Goal: Task Accomplishment & Management: Use online tool/utility

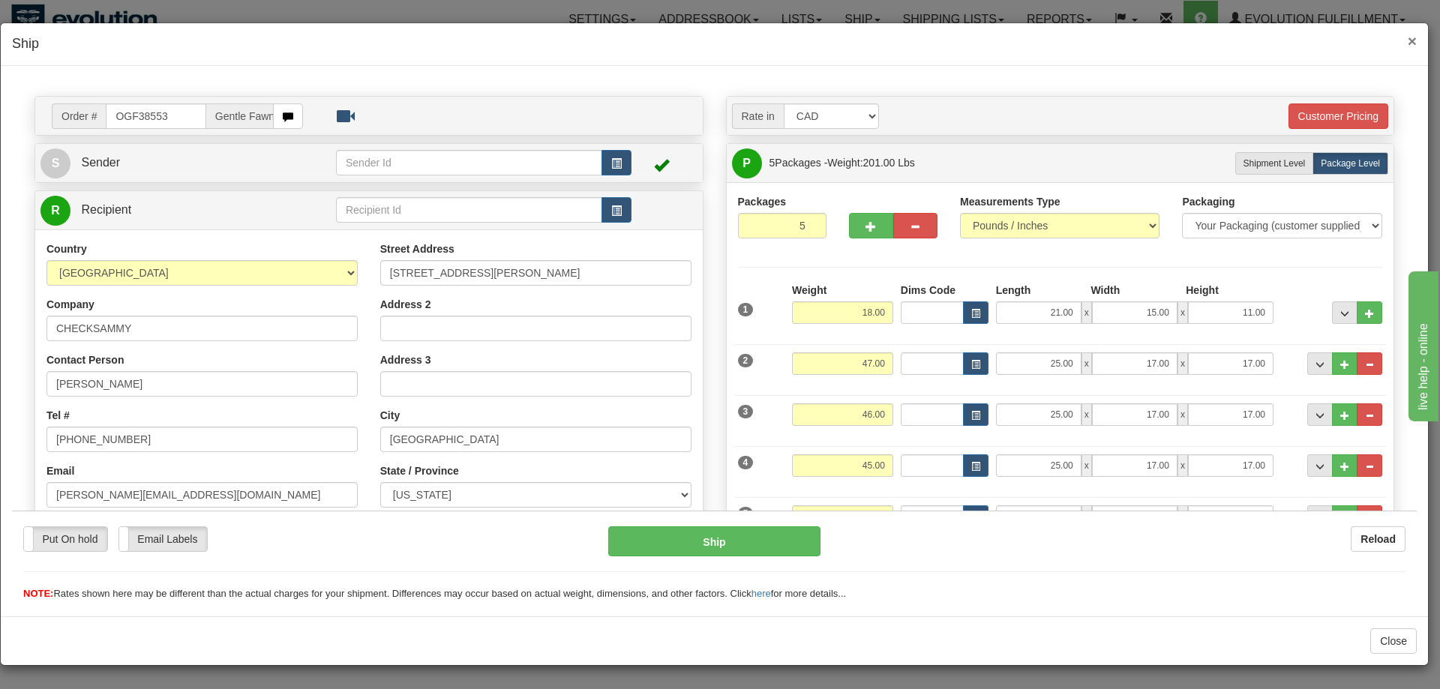
click at [1413, 42] on span "×" at bounding box center [1411, 40] width 9 height 17
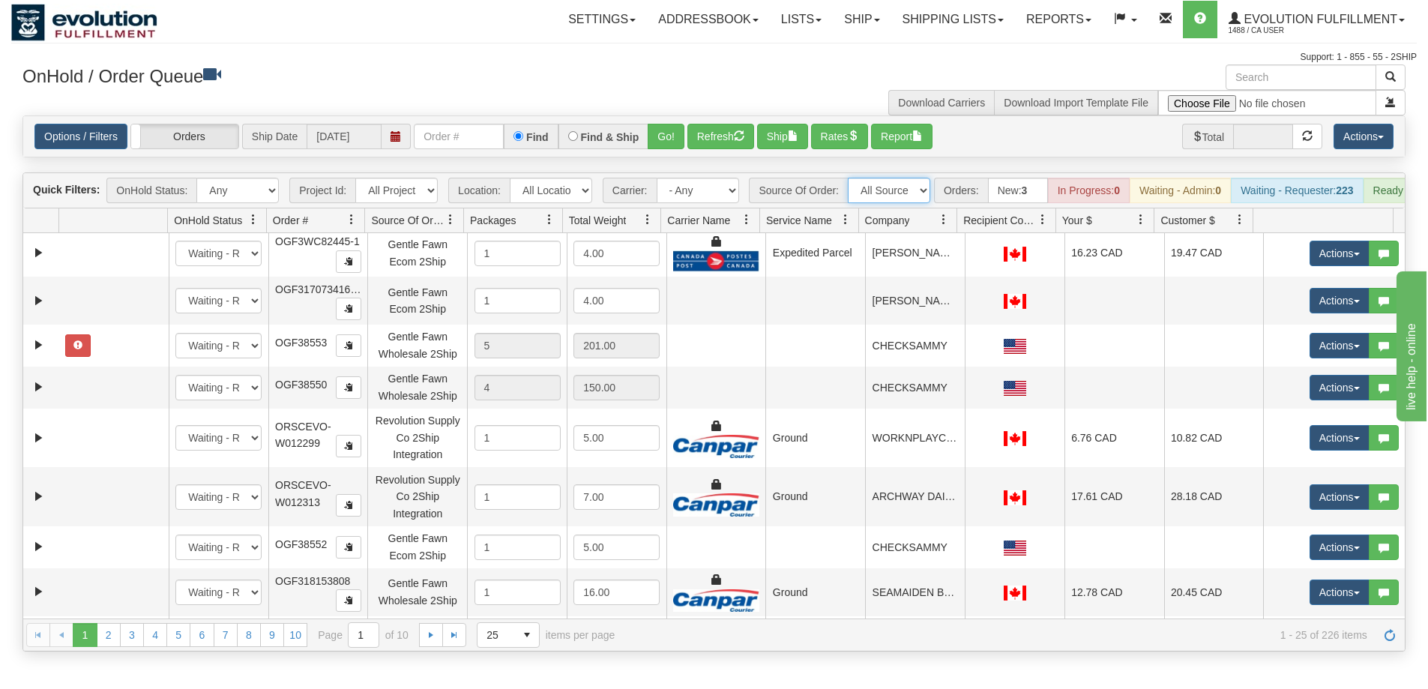
click at [906, 195] on select "All Sources AirBlaster 2Ship Integration Ambler Apparel 2Ship Integration BC Ca…" at bounding box center [889, 190] width 82 height 25
click at [721, 136] on button "Refresh" at bounding box center [721, 136] width 67 height 25
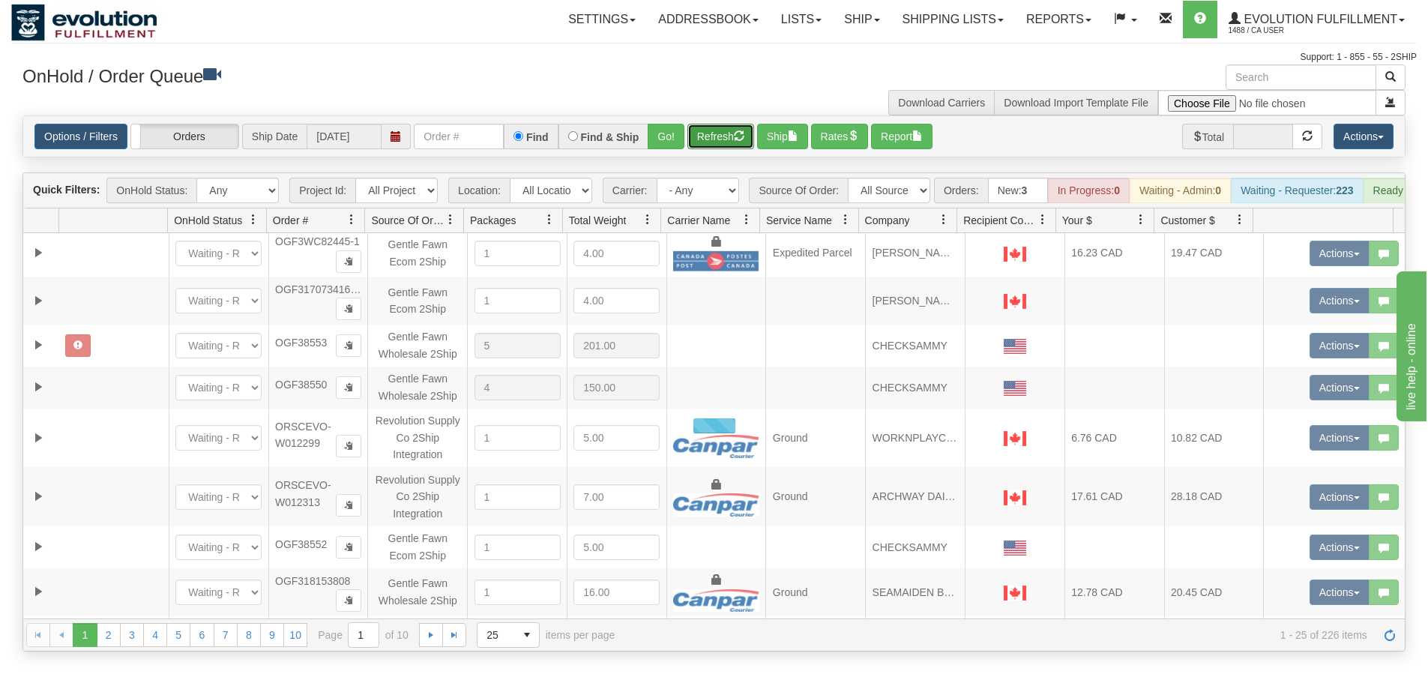
click at [703, 128] on button "Refresh" at bounding box center [721, 136] width 67 height 25
click at [905, 180] on select "All Sources AirBlaster 2Ship Integration Ambler Apparel 2Ship Integration BC Ca…" at bounding box center [889, 190] width 82 height 25
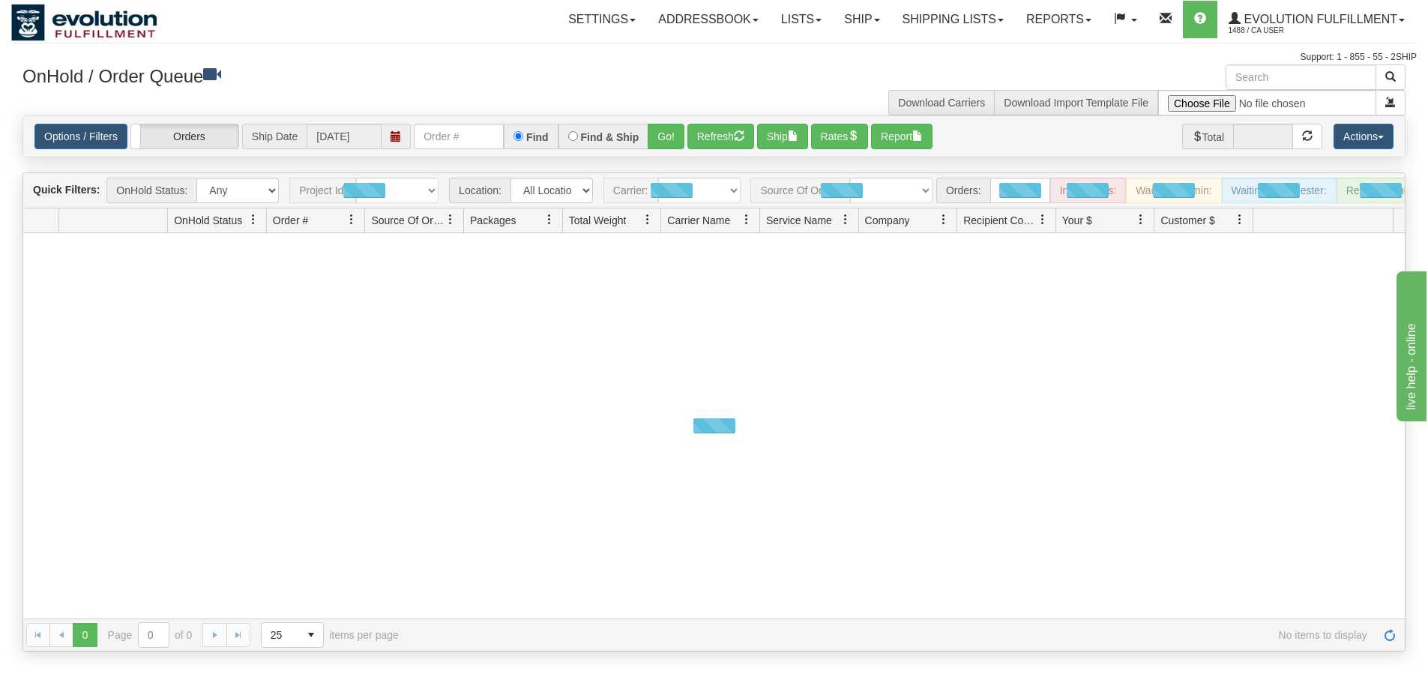
drag, startPoint x: 0, startPoint y: 0, endPoint x: 888, endPoint y: 196, distance: 909.2
click at [888, 196] on div "grid toolbar" at bounding box center [842, 190] width 182 height 25
click at [921, 194] on div "grid toolbar" at bounding box center [842, 190] width 182 height 25
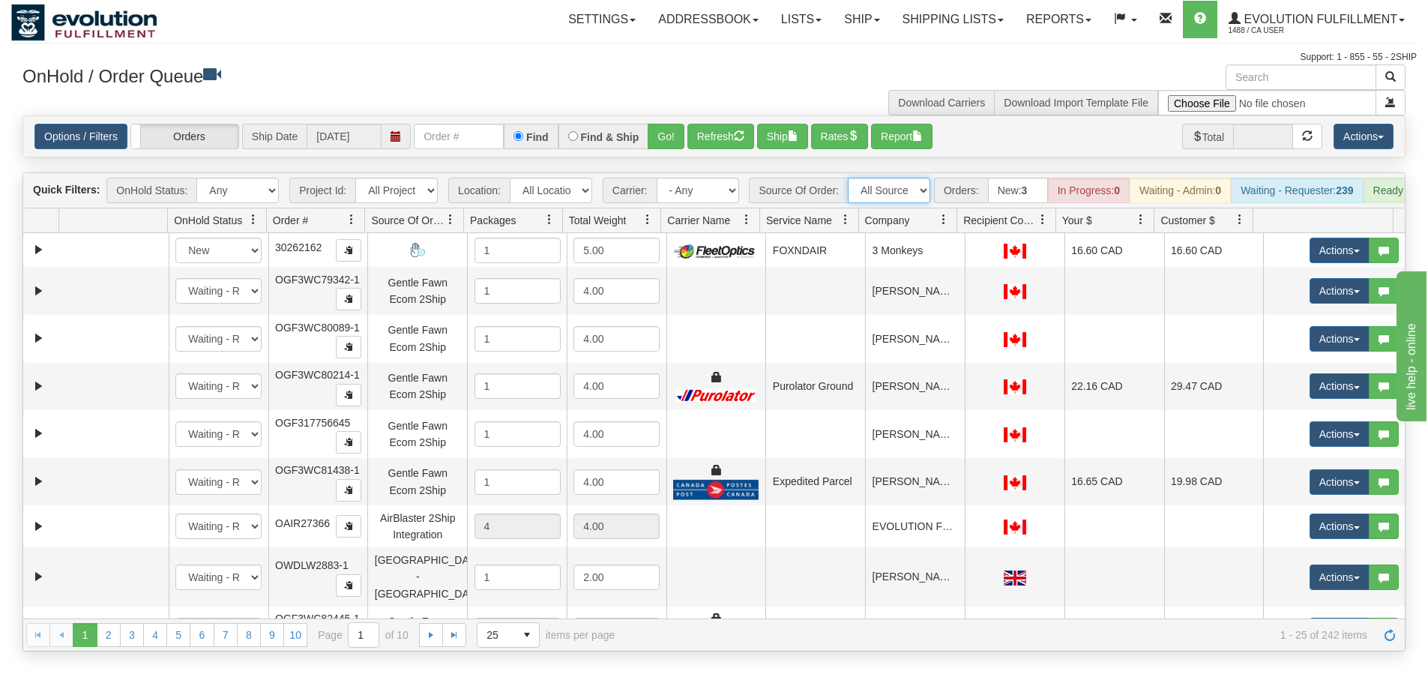
click at [921, 194] on select "All Sources AirBlaster 2Ship Integration Ambler Apparel 2Ship Integration BC [M…" at bounding box center [889, 190] width 82 height 25
select select "Manual"
click at [848, 178] on select "All Sources AirBlaster 2Ship Integration Ambler Apparel 2Ship Integration BC [M…" at bounding box center [889, 190] width 82 height 25
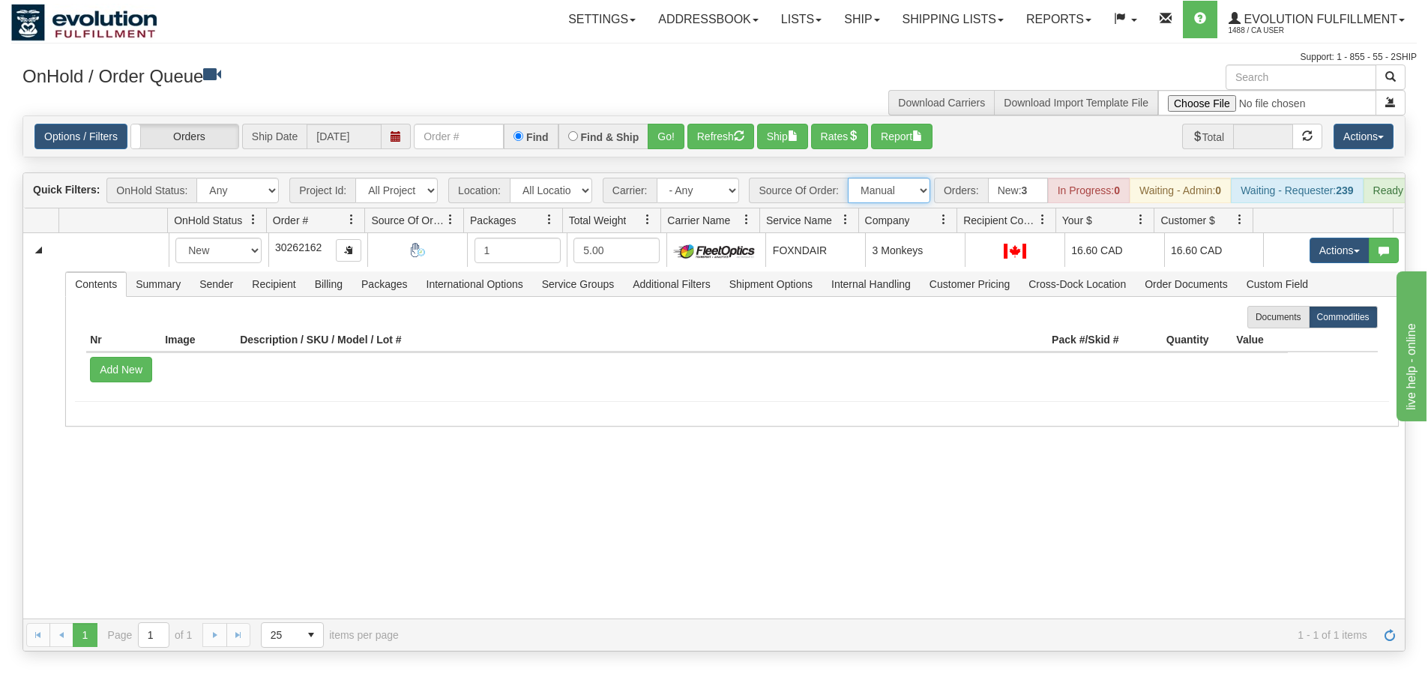
click at [879, 189] on select "All Sources AirBlaster 2Ship Integration Ambler Apparel 2Ship Integration BC [M…" at bounding box center [889, 190] width 82 height 25
select select "grid toolbar"
click at [848, 178] on select "All Sources AirBlaster 2Ship Integration Ambler Apparel 2Ship Integration BC [M…" at bounding box center [889, 190] width 82 height 25
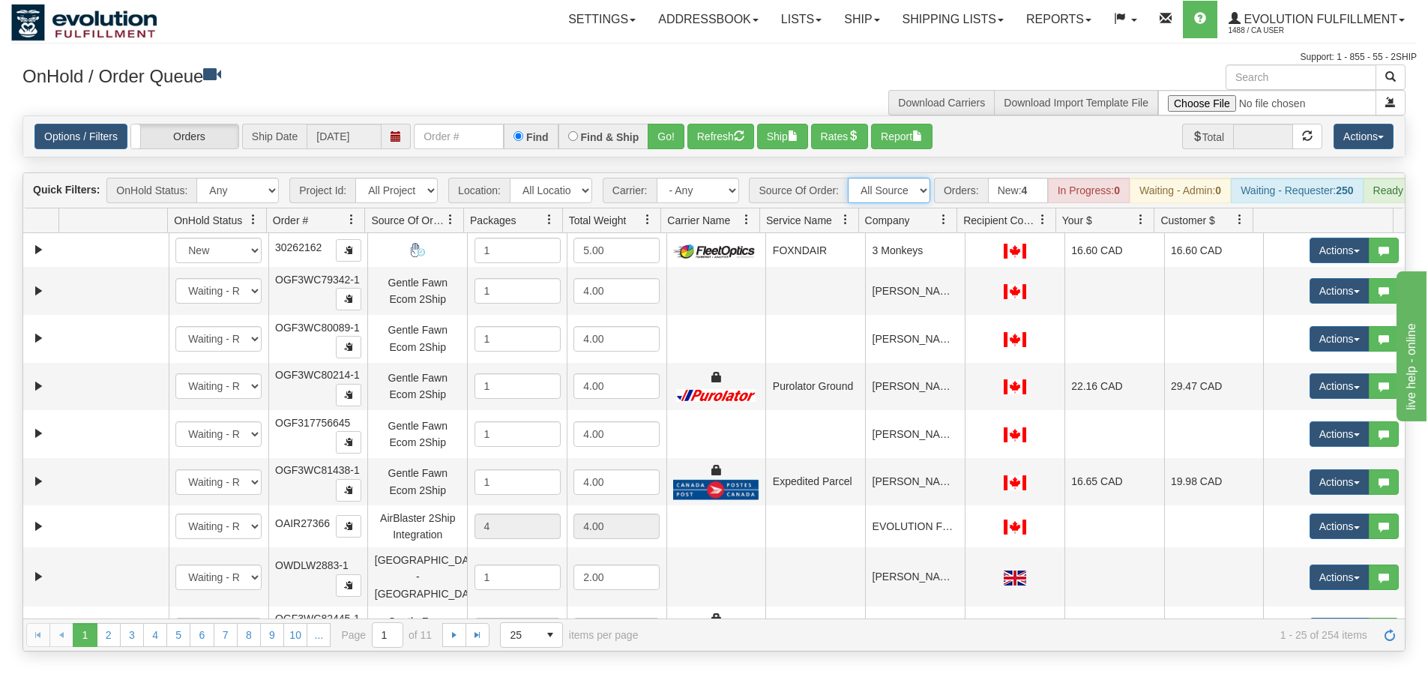
click at [857, 190] on select "All Sources AirBlaster 2Ship Integration Ambler Apparel 2Ship Integration BC [M…" at bounding box center [889, 190] width 82 height 25
select select "Blastramp - [GEOGRAPHIC_DATA]"
click at [848, 178] on select "All Sources AirBlaster 2Ship Integration Ambler Apparel 2Ship Integration BC [M…" at bounding box center [889, 190] width 82 height 25
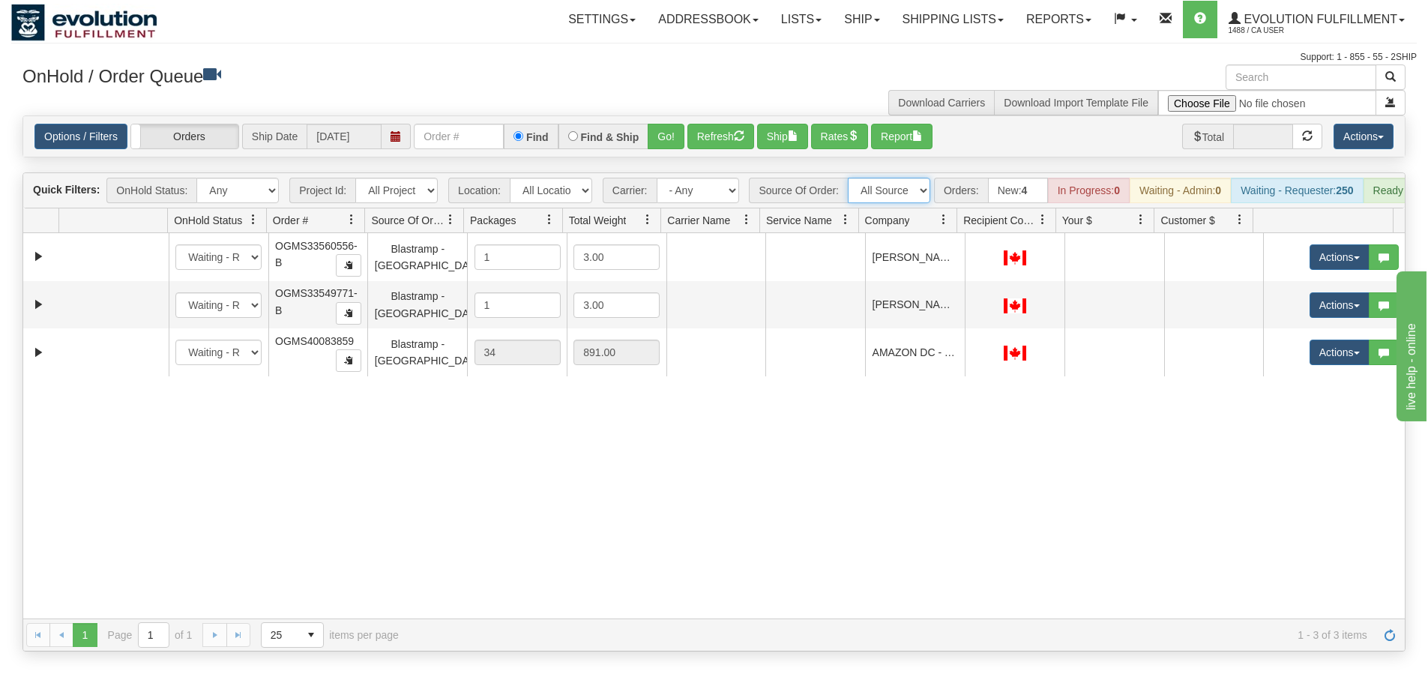
click at [890, 191] on select "All Sources AirBlaster 2Ship Integration Ambler Apparel 2Ship Integration BC [M…" at bounding box center [889, 190] width 82 height 25
select select "grid toolbar"
click at [848, 178] on select "All Sources AirBlaster 2Ship Integration Ambler Apparel 2Ship Integration BC [M…" at bounding box center [889, 190] width 82 height 25
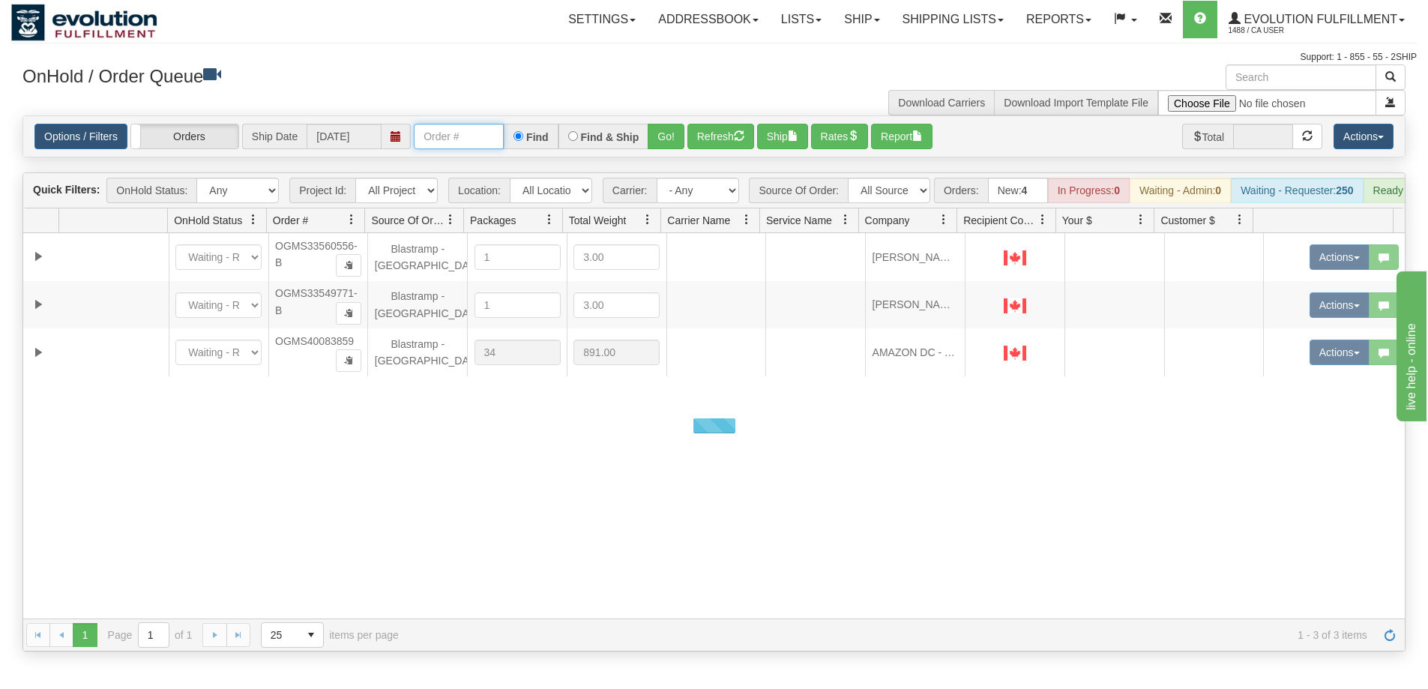
click at [451, 135] on input "text" at bounding box center [459, 136] width 90 height 25
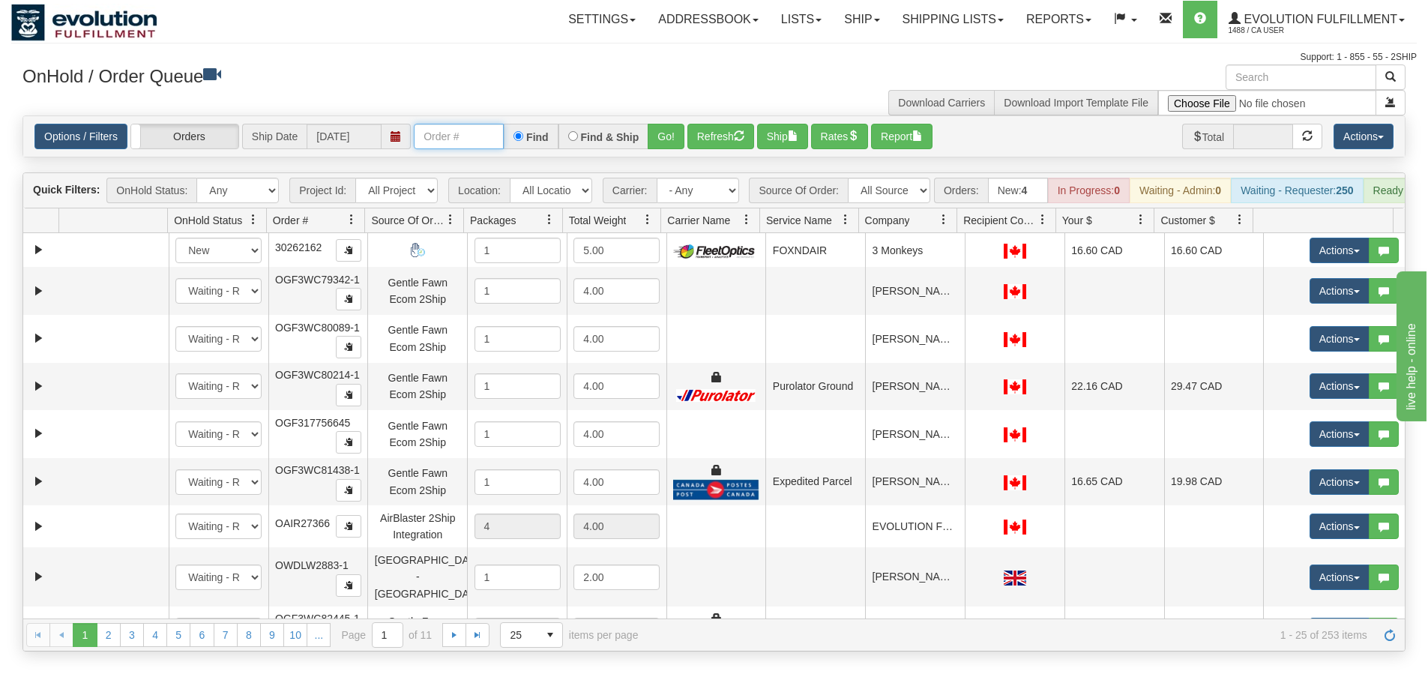
click at [451, 135] on input "text" at bounding box center [459, 136] width 90 height 25
type input "40083863"
click at [655, 138] on button "Go!" at bounding box center [666, 136] width 37 height 25
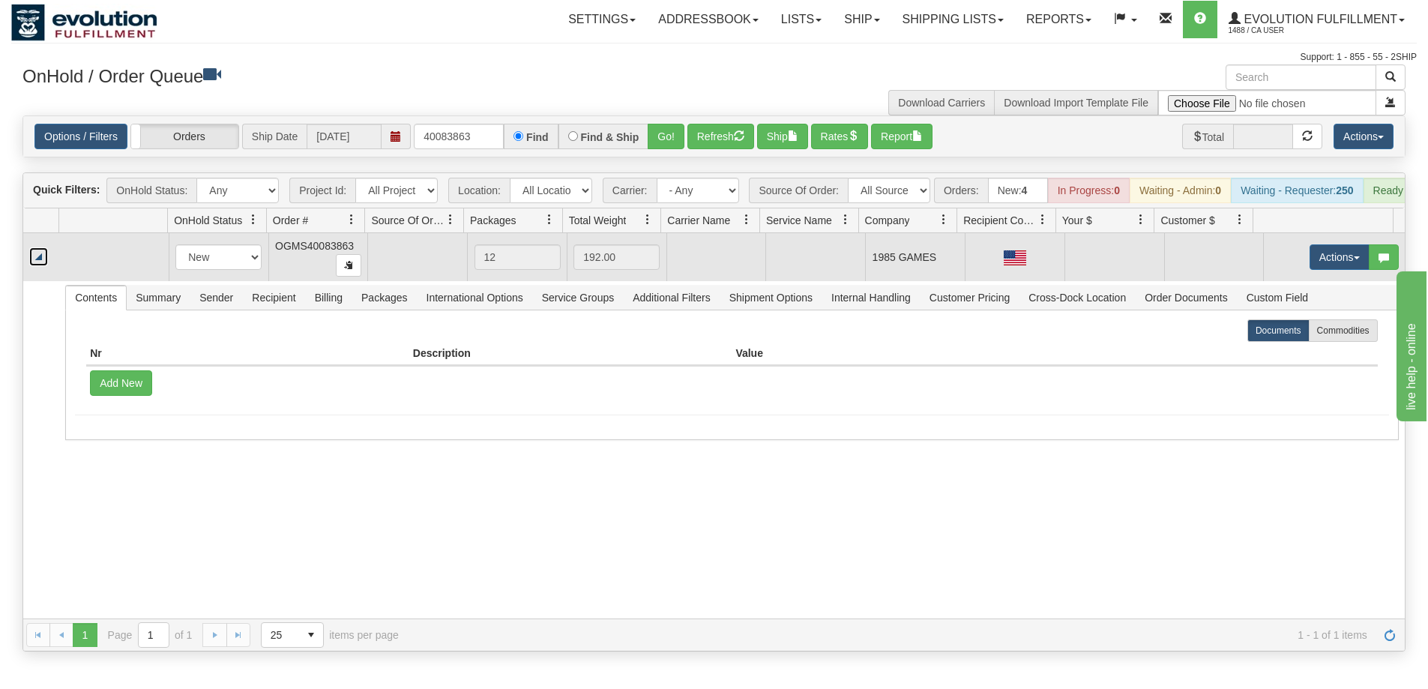
click at [38, 266] on link "Collapse" at bounding box center [38, 256] width 19 height 19
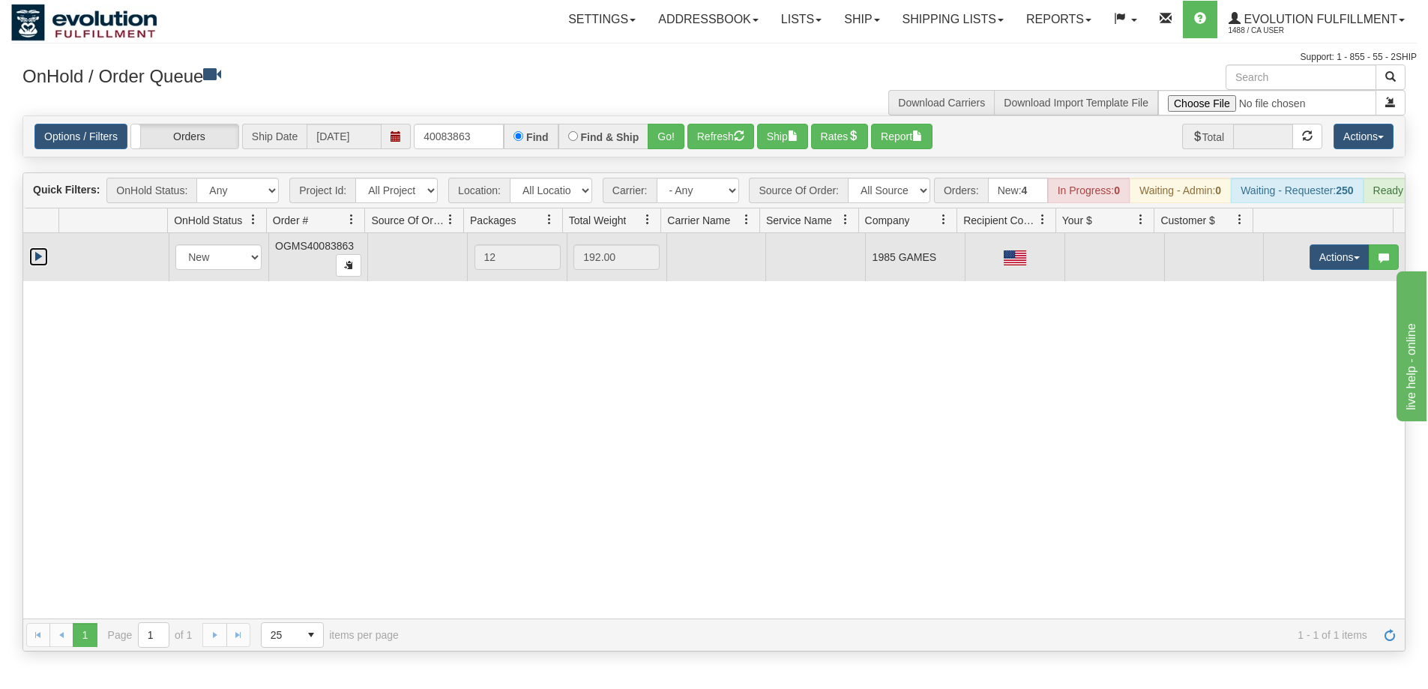
click at [38, 266] on link "Expand" at bounding box center [38, 256] width 19 height 19
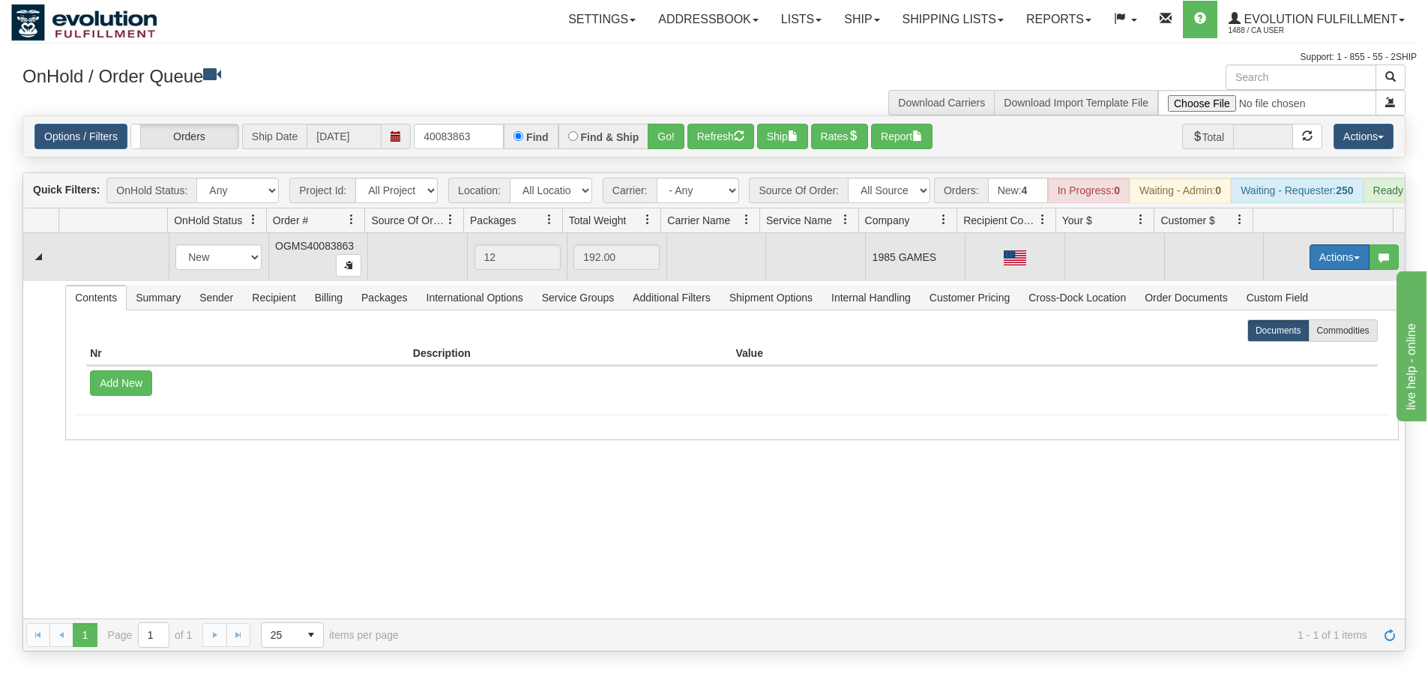
click at [1336, 270] on button "Actions" at bounding box center [1340, 256] width 60 height 25
click at [1312, 331] on span "Rate All Services" at bounding box center [1309, 325] width 90 height 12
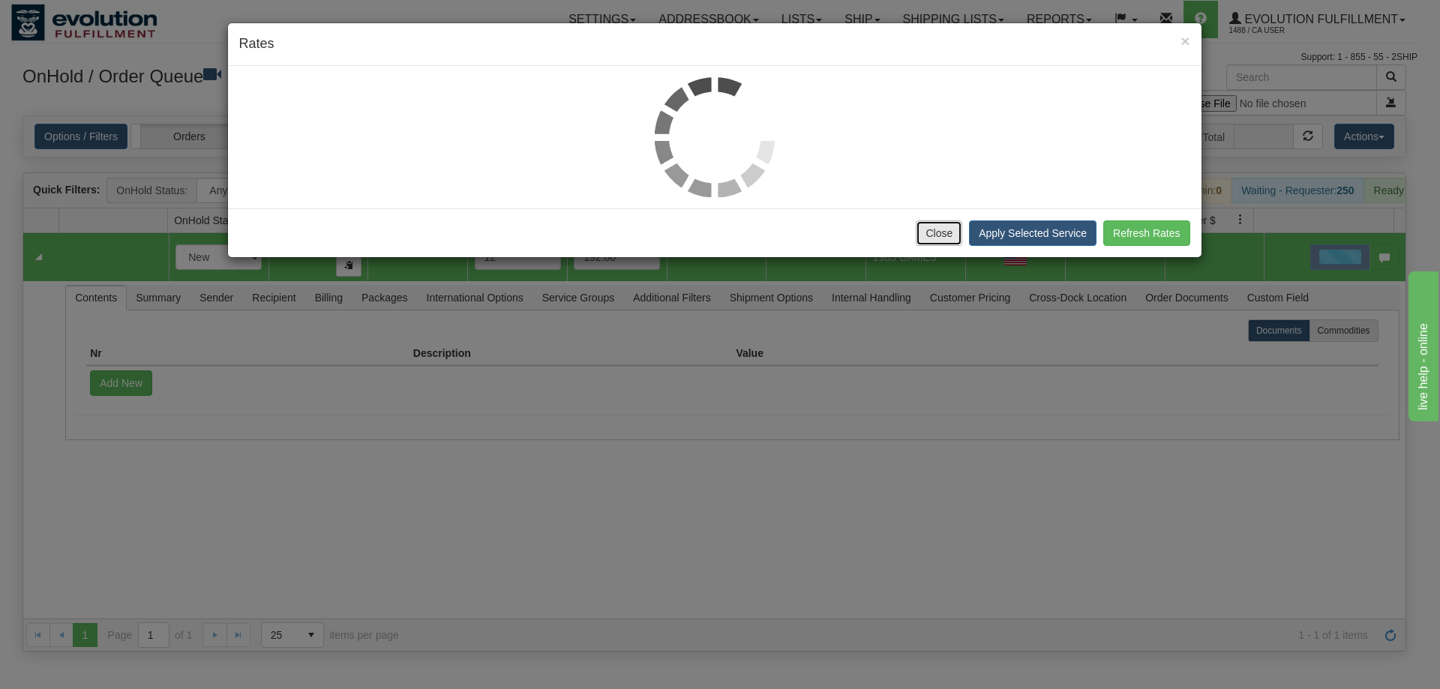
click at [943, 244] on button "Close" at bounding box center [938, 232] width 46 height 25
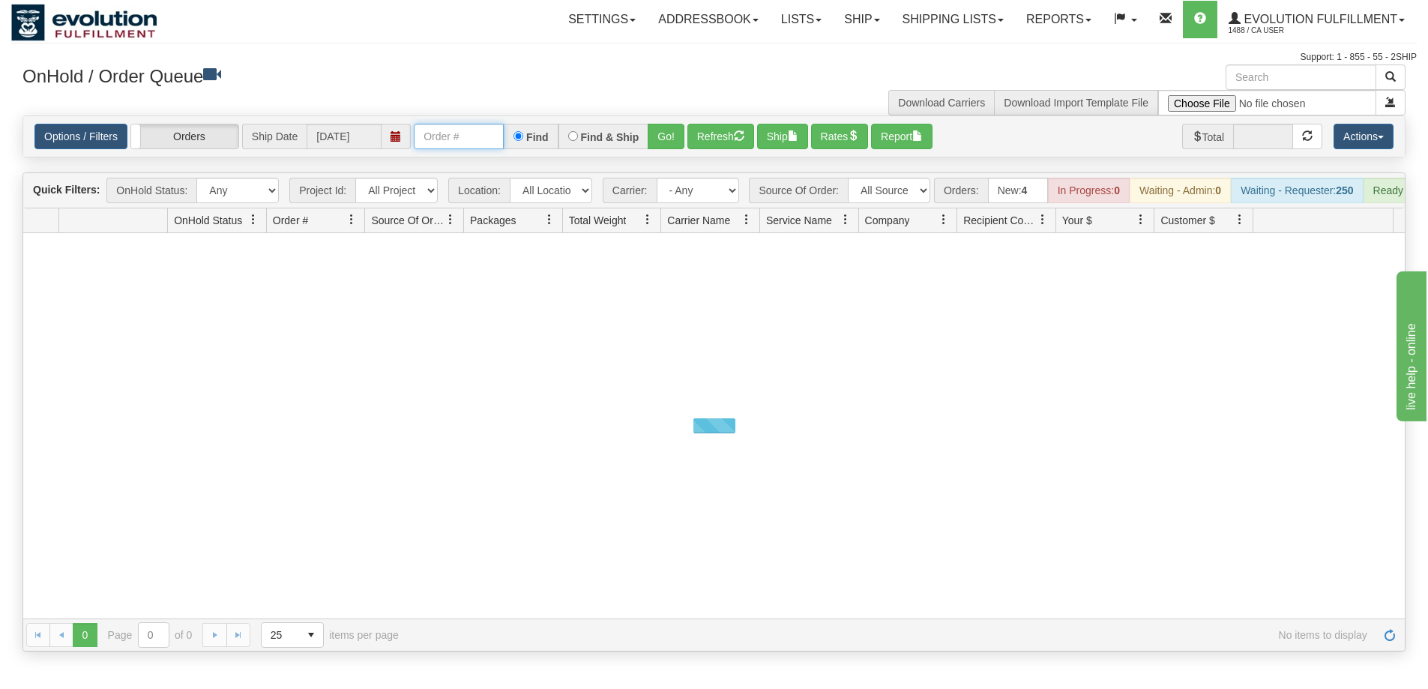
click at [441, 132] on input "text" at bounding box center [459, 136] width 90 height 25
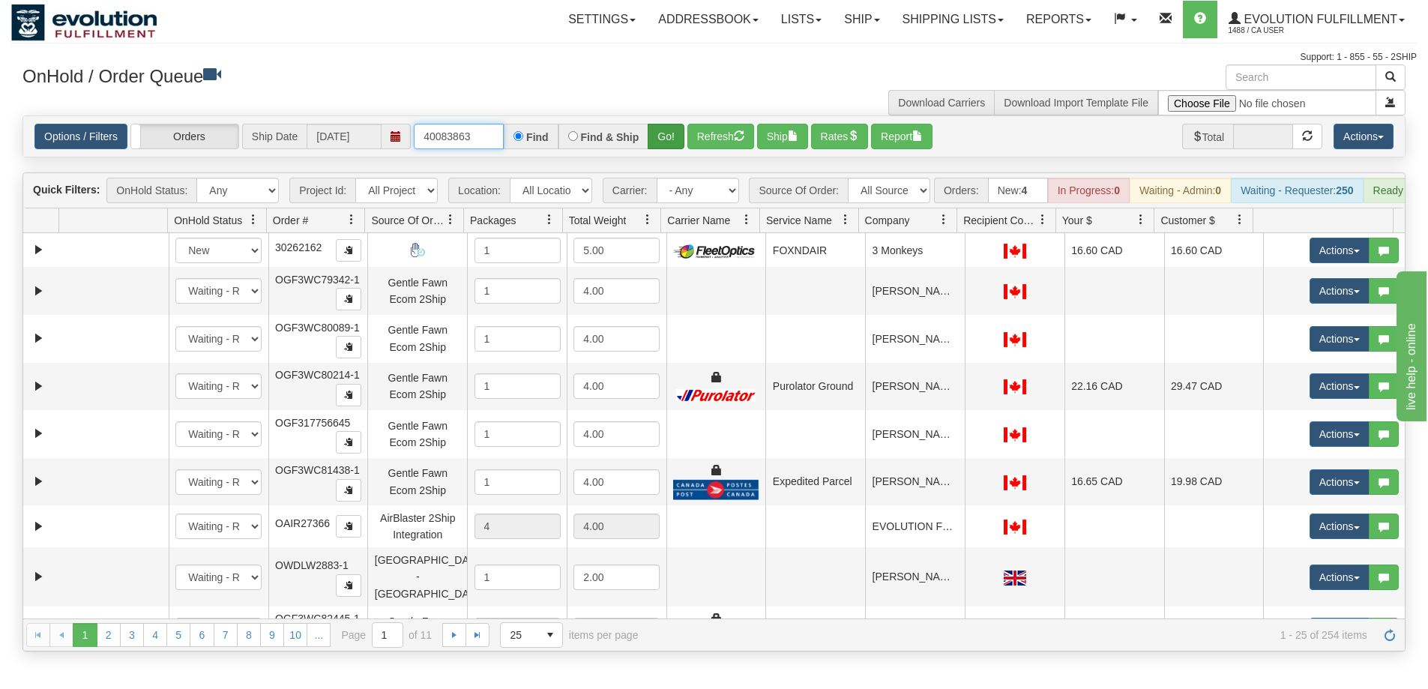
type input "40083863"
click at [663, 136] on button "Go!" at bounding box center [666, 136] width 37 height 25
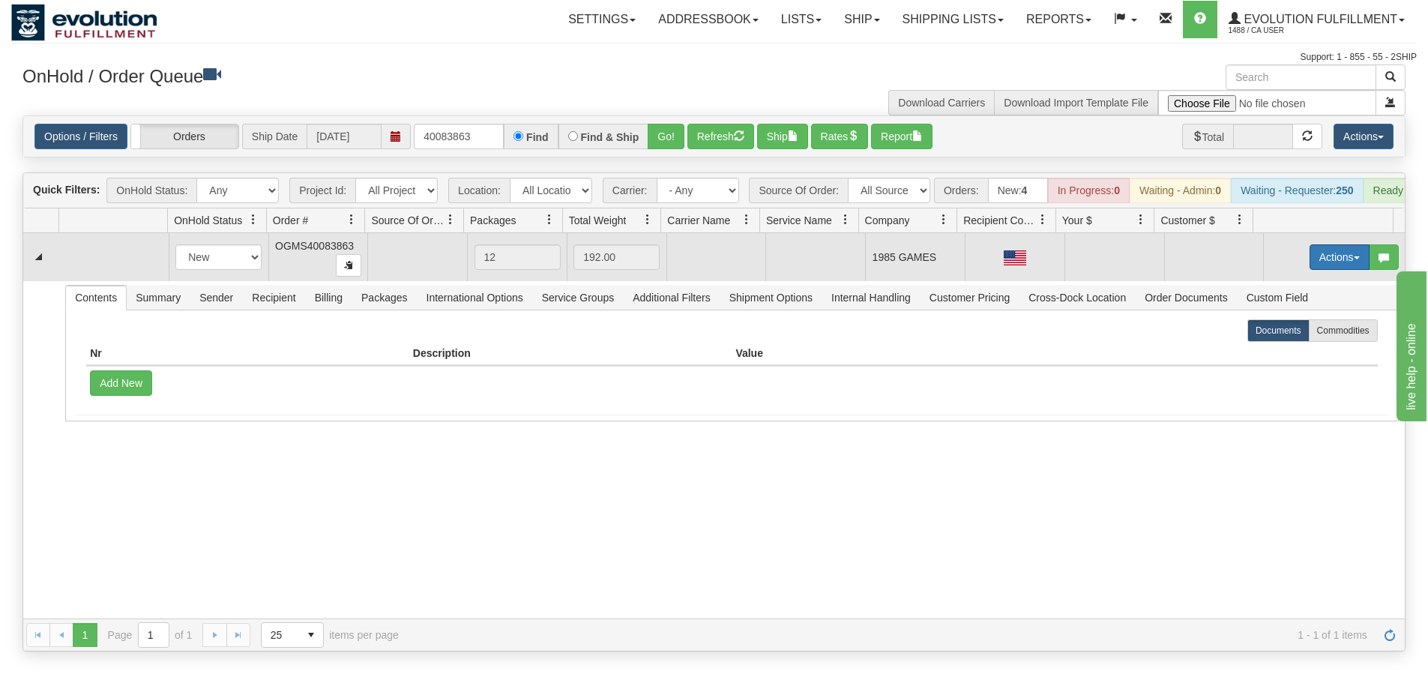
click at [1336, 268] on button "Actions" at bounding box center [1340, 256] width 60 height 25
click at [1322, 295] on link "Open" at bounding box center [1309, 285] width 120 height 19
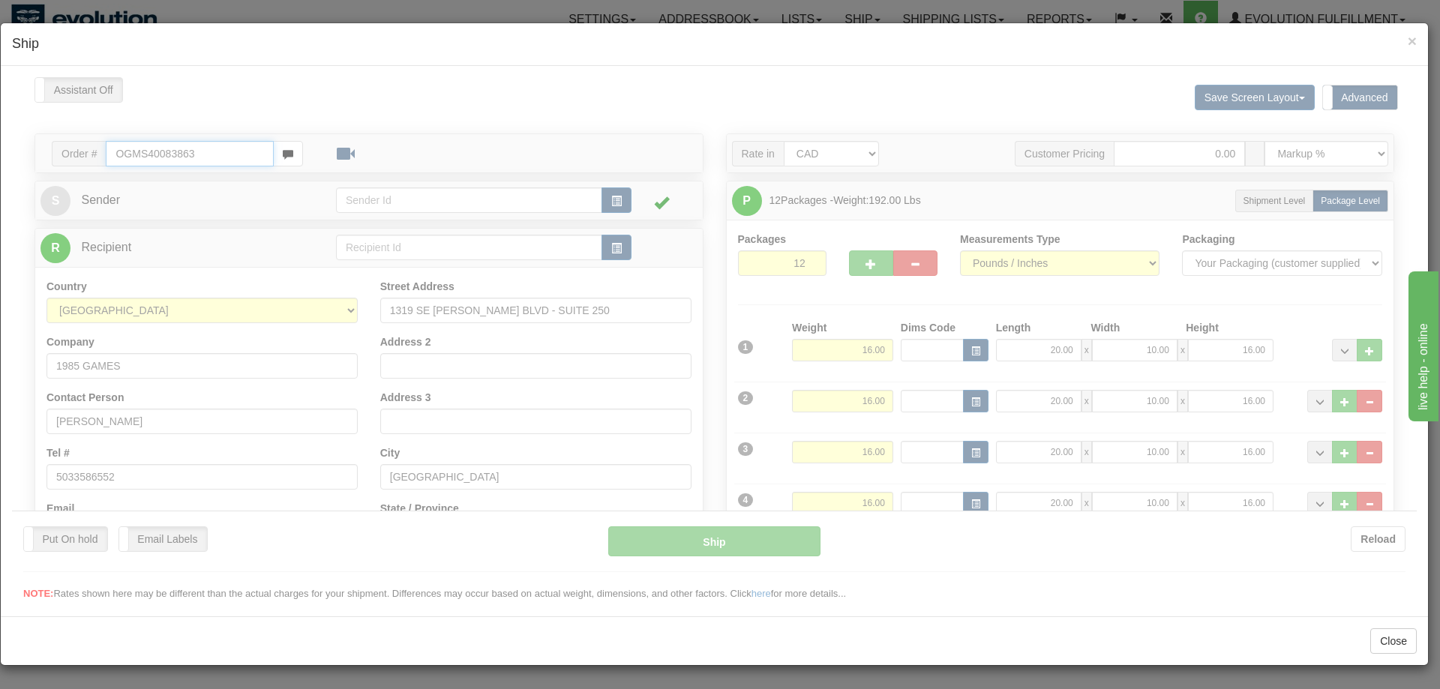
type input "09:36"
type input "16:00"
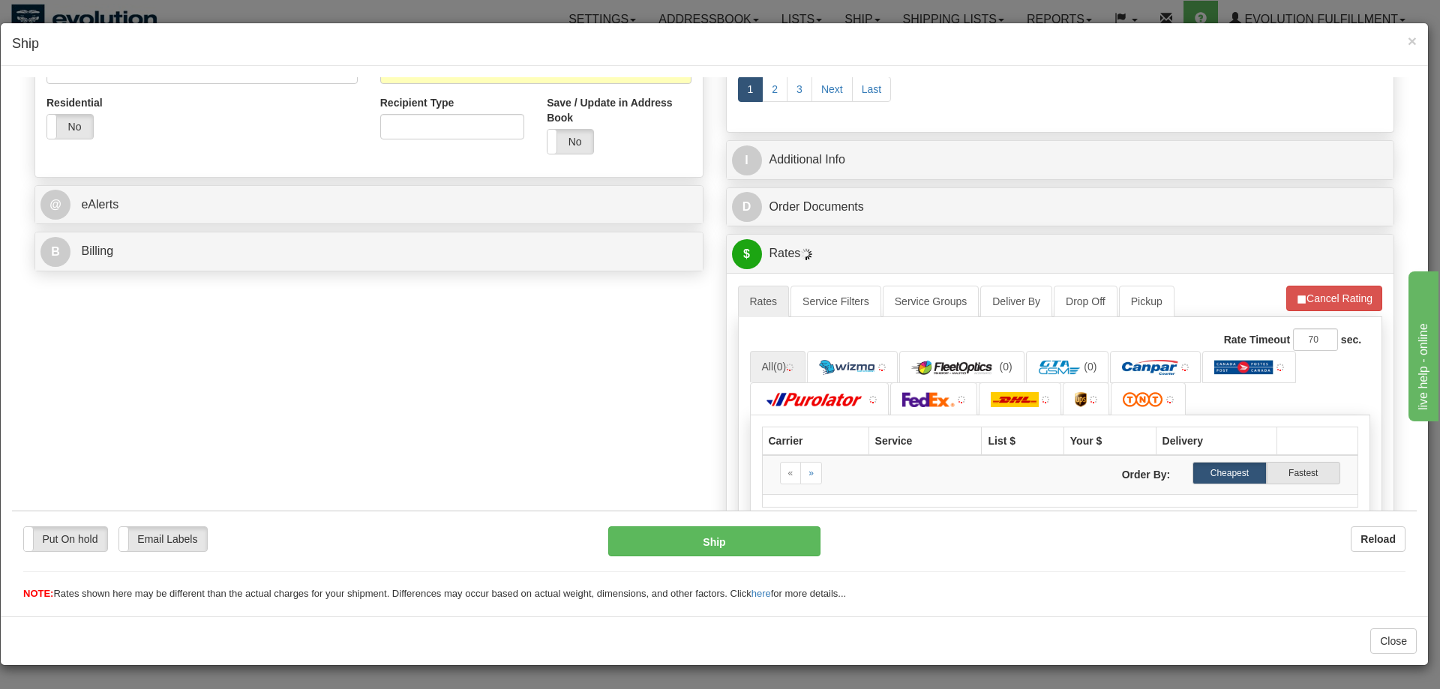
scroll to position [656, 0]
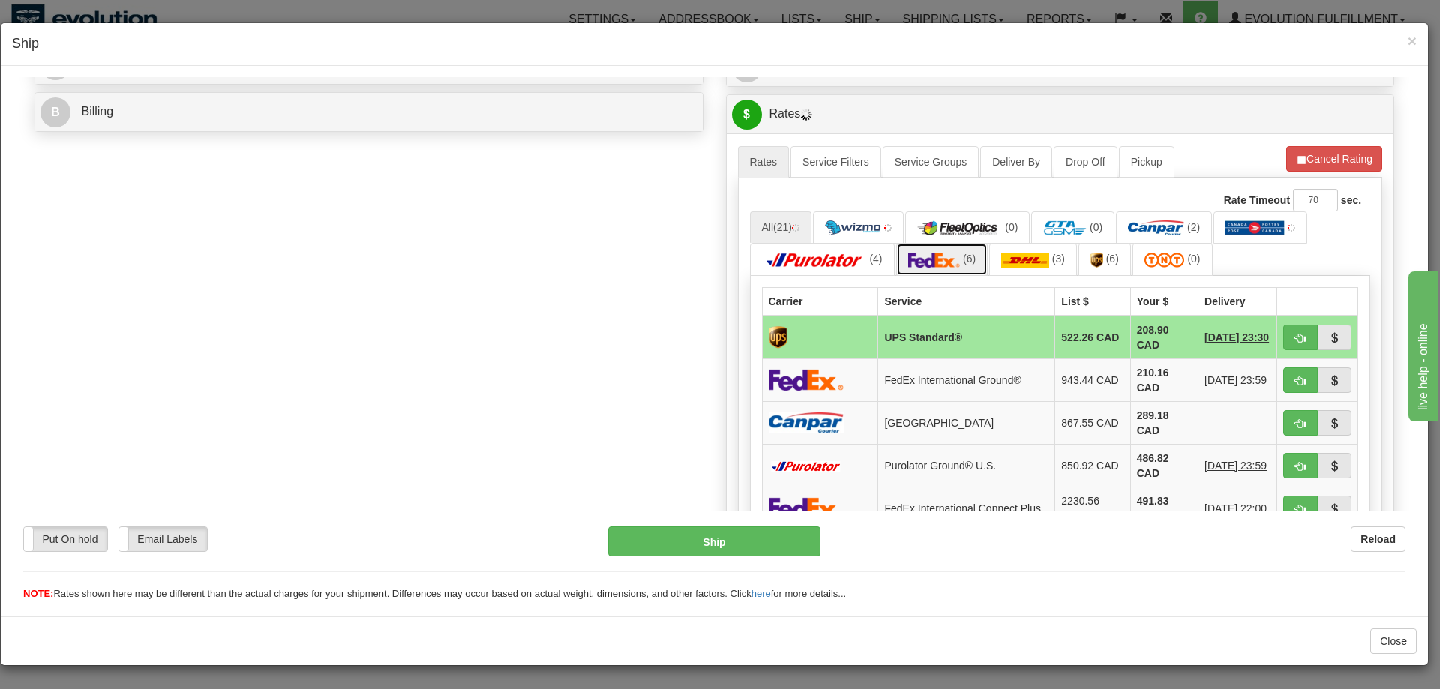
click at [925, 258] on img at bounding box center [934, 259] width 52 height 15
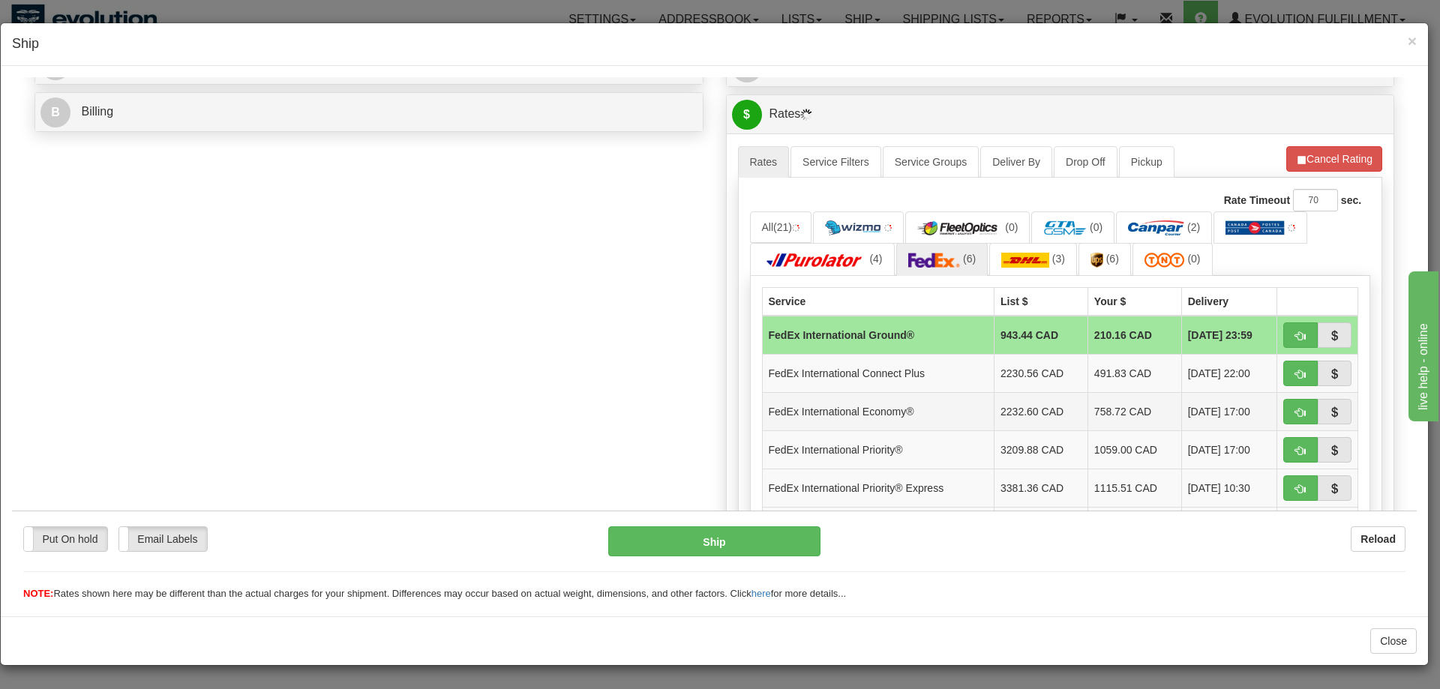
click at [863, 415] on td "FedEx International Economy®" at bounding box center [878, 410] width 232 height 38
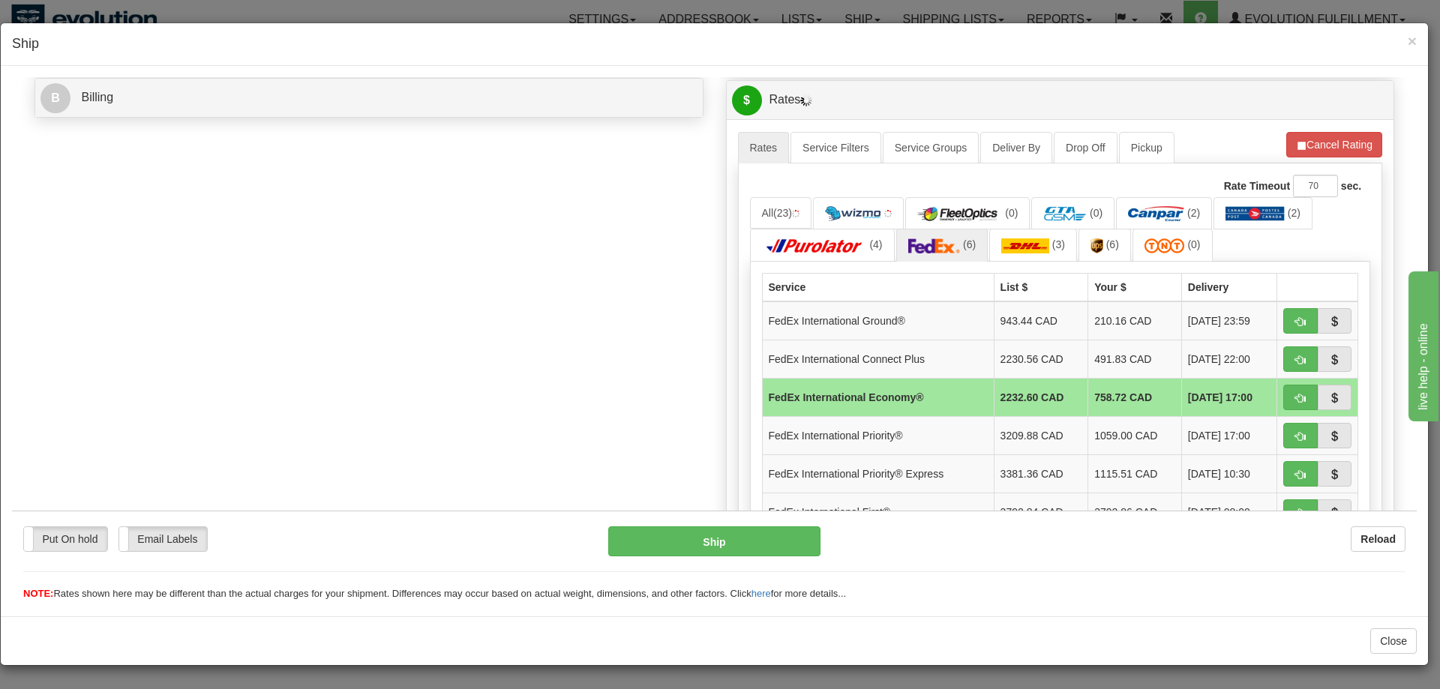
scroll to position [675, 0]
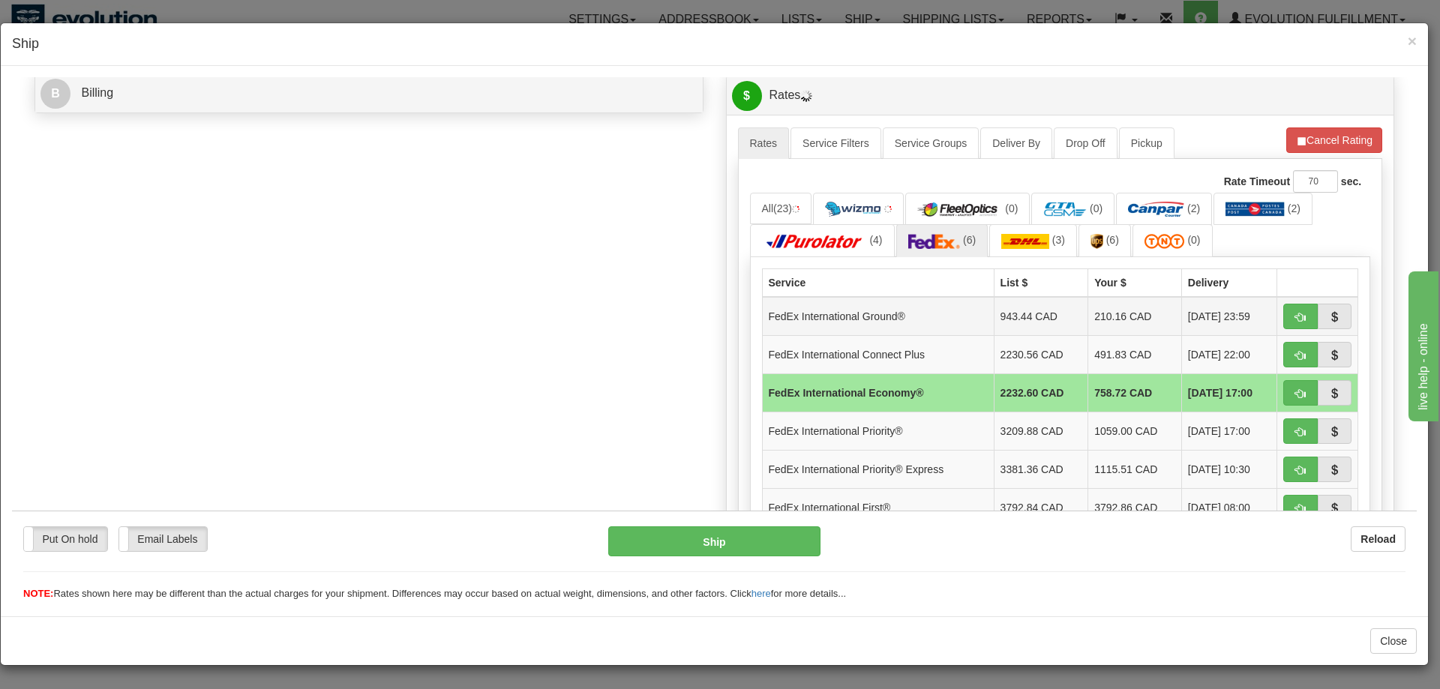
click at [912, 321] on td "FedEx International Ground®" at bounding box center [878, 315] width 232 height 39
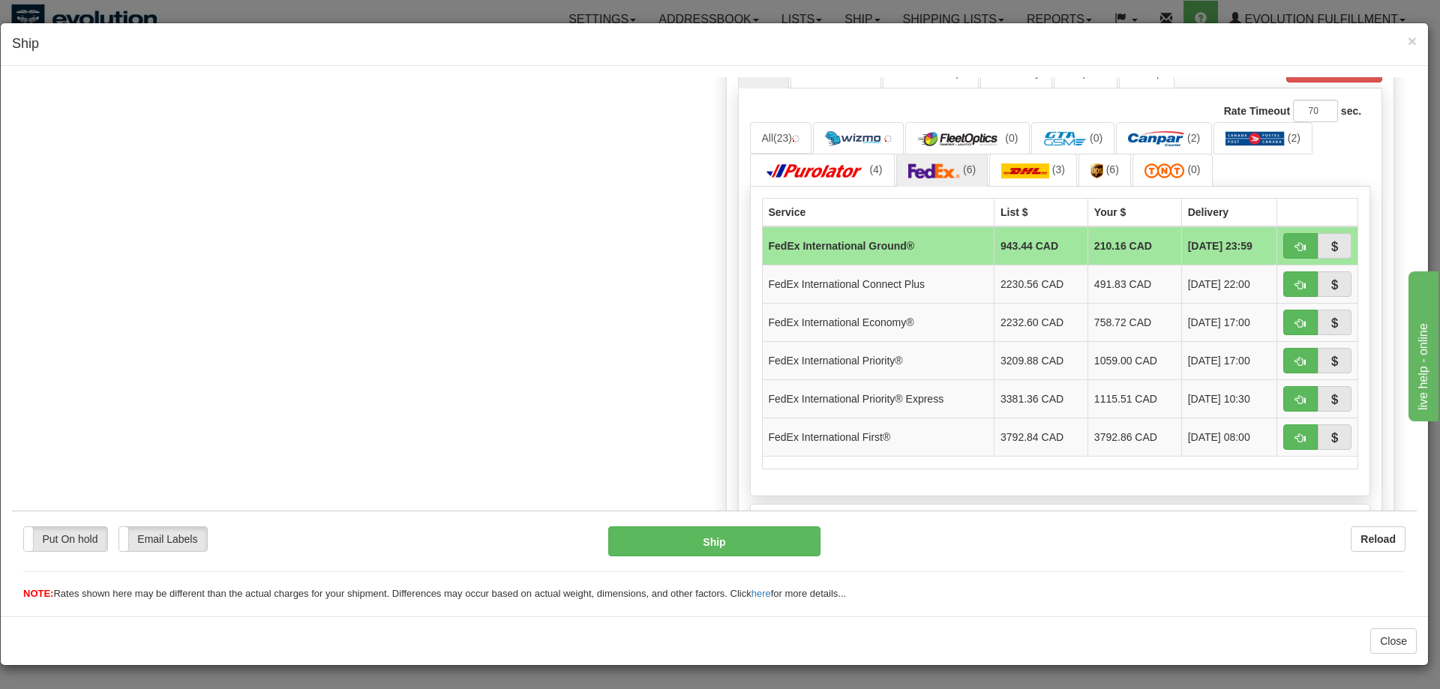
scroll to position [750, 0]
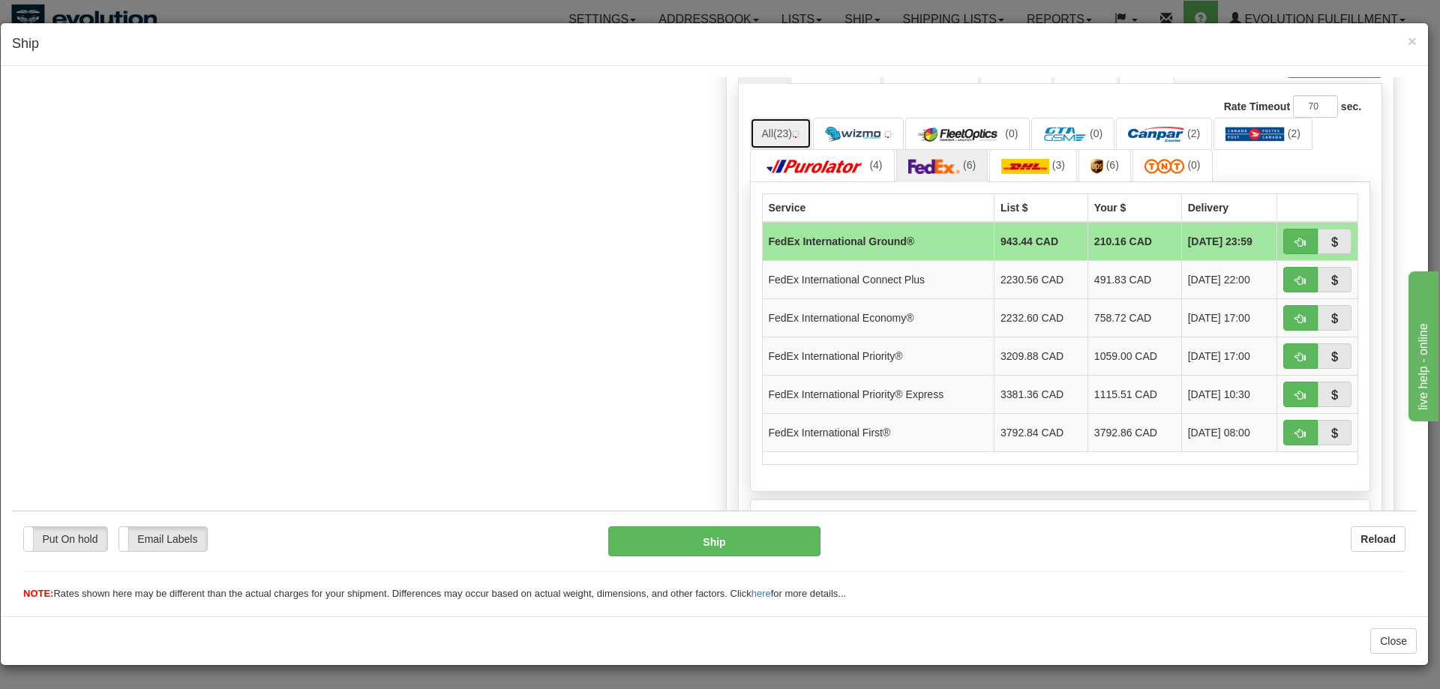
click at [784, 125] on link "All (23)" at bounding box center [780, 132] width 61 height 31
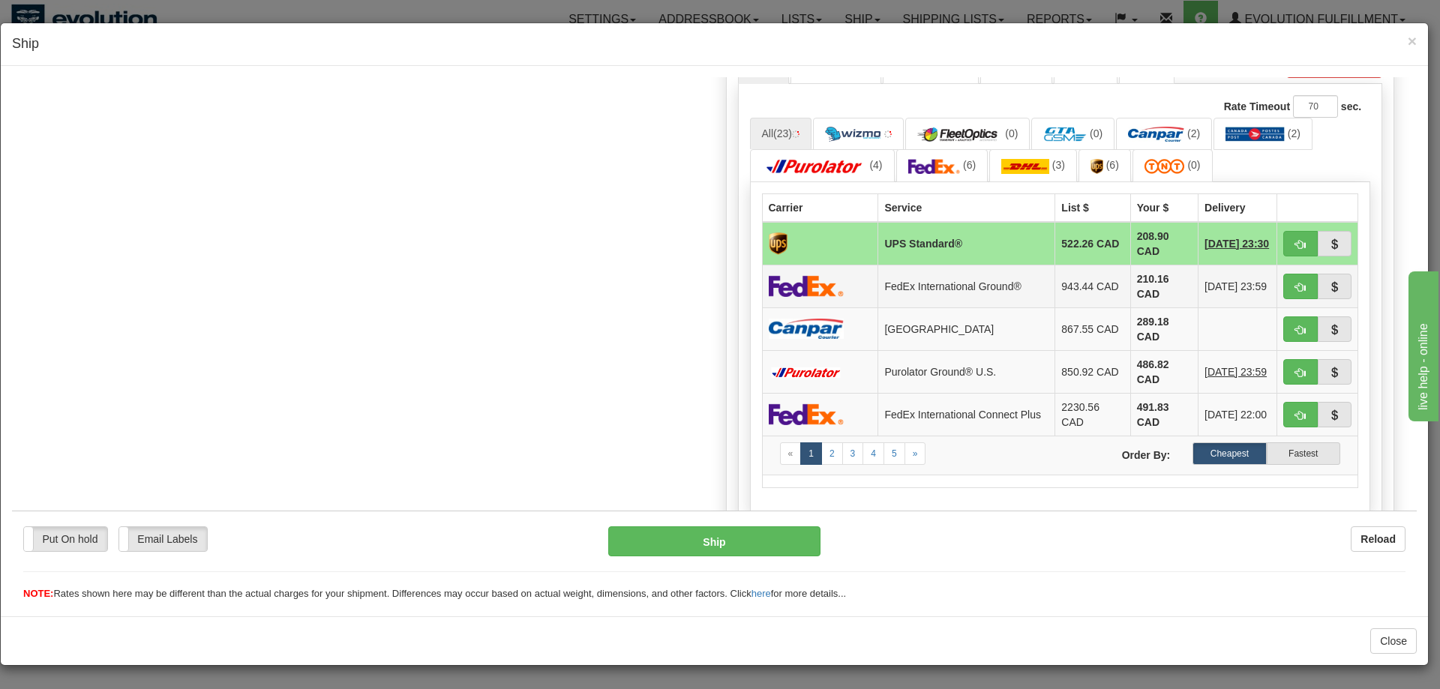
click at [851, 275] on td at bounding box center [820, 285] width 116 height 43
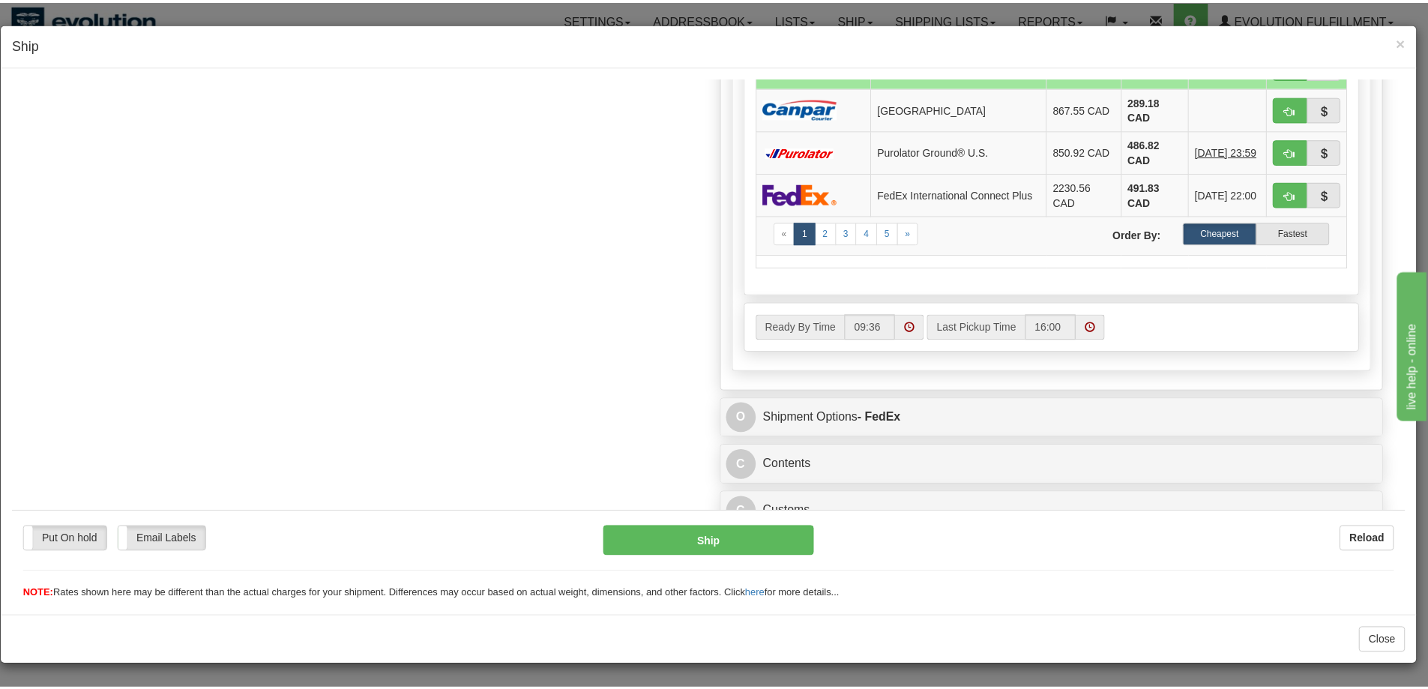
scroll to position [971, 0]
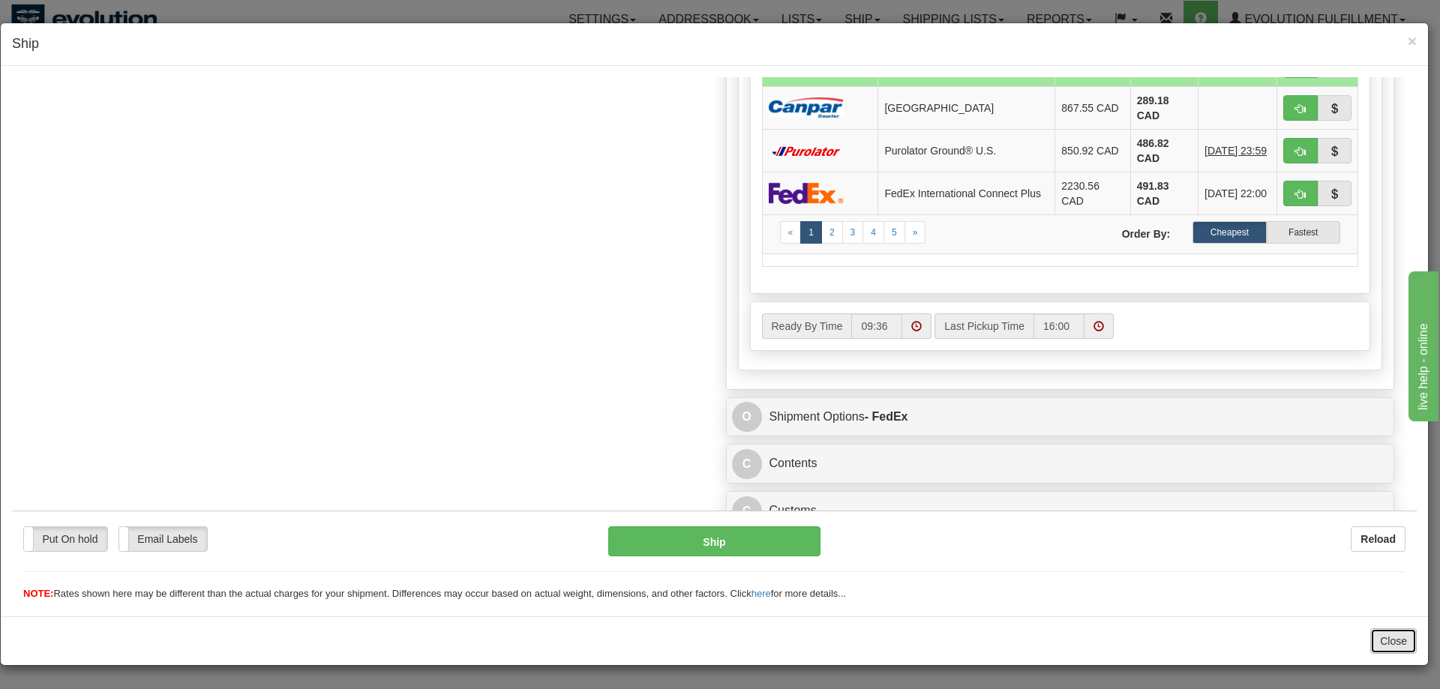
click at [1389, 640] on button "Close" at bounding box center [1393, 640] width 46 height 25
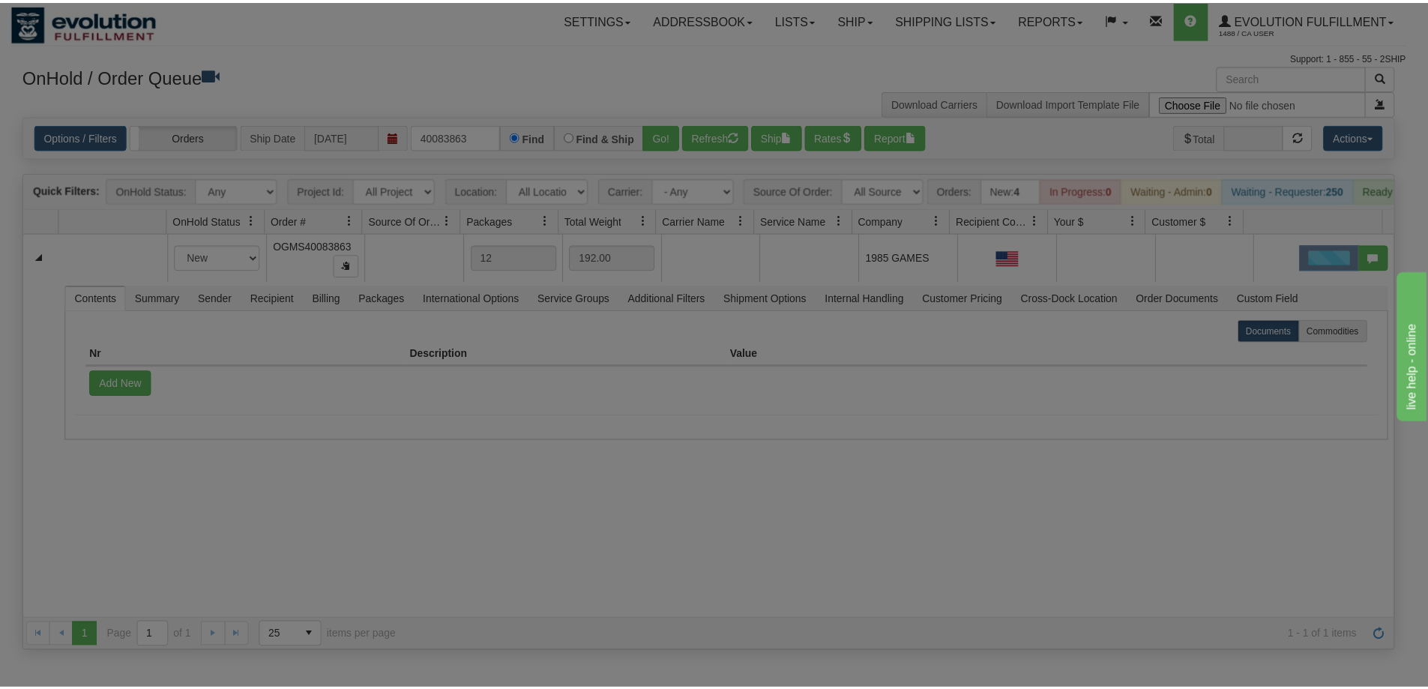
scroll to position [0, 0]
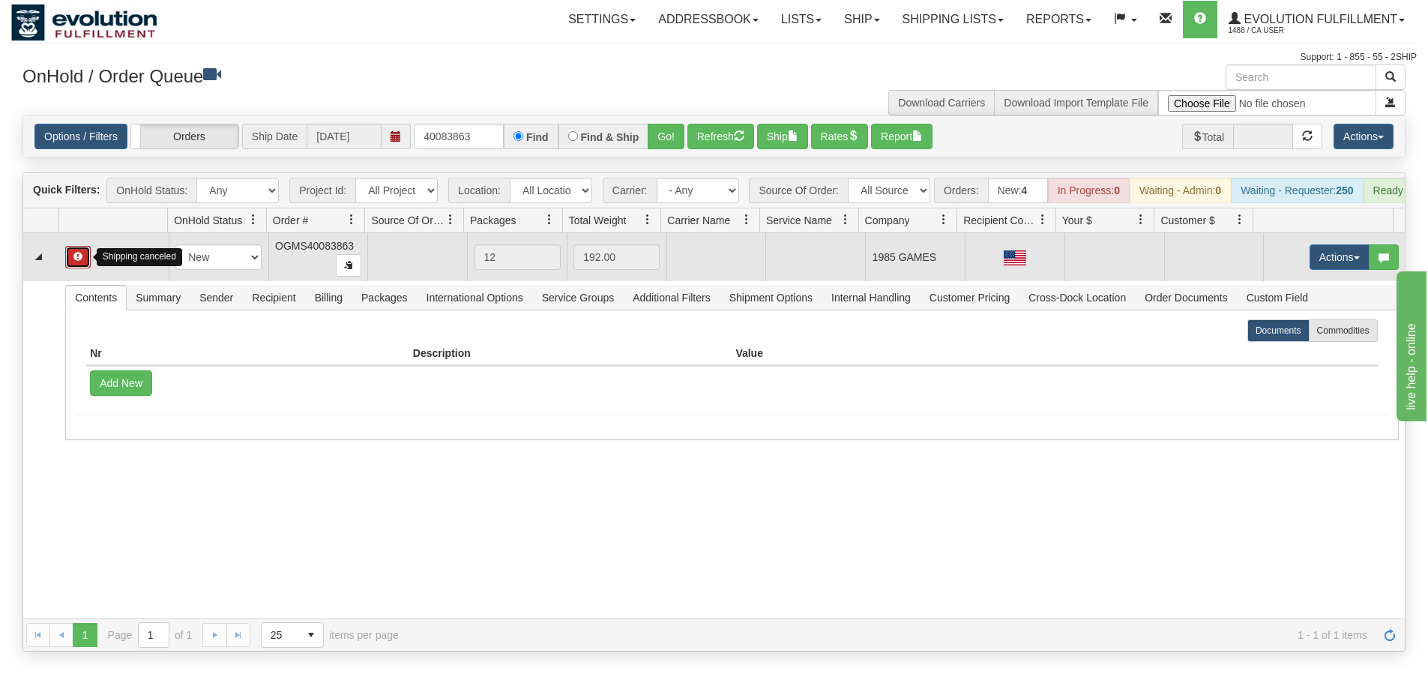
click at [80, 256] on button "button" at bounding box center [77, 257] width 25 height 22
click at [1310, 267] on button "Actions" at bounding box center [1340, 256] width 60 height 25
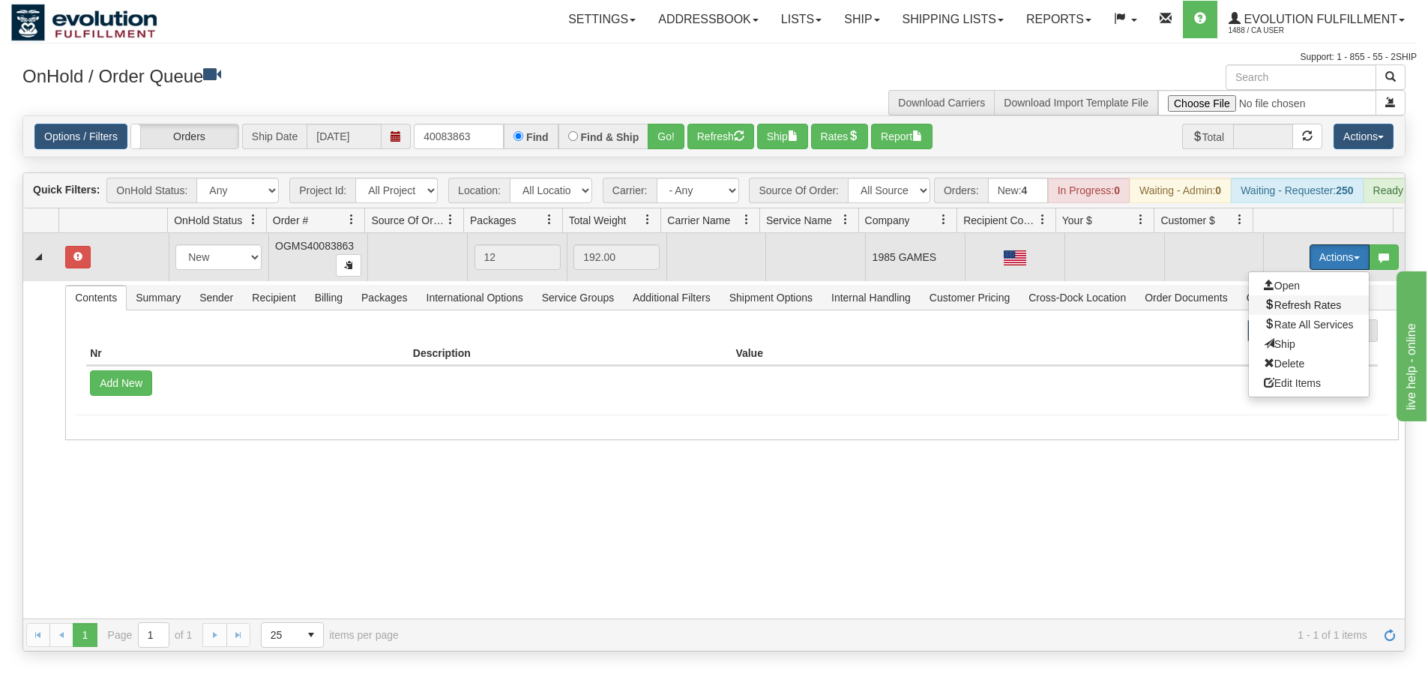
click at [1289, 311] on span "Refresh Rates" at bounding box center [1302, 305] width 77 height 12
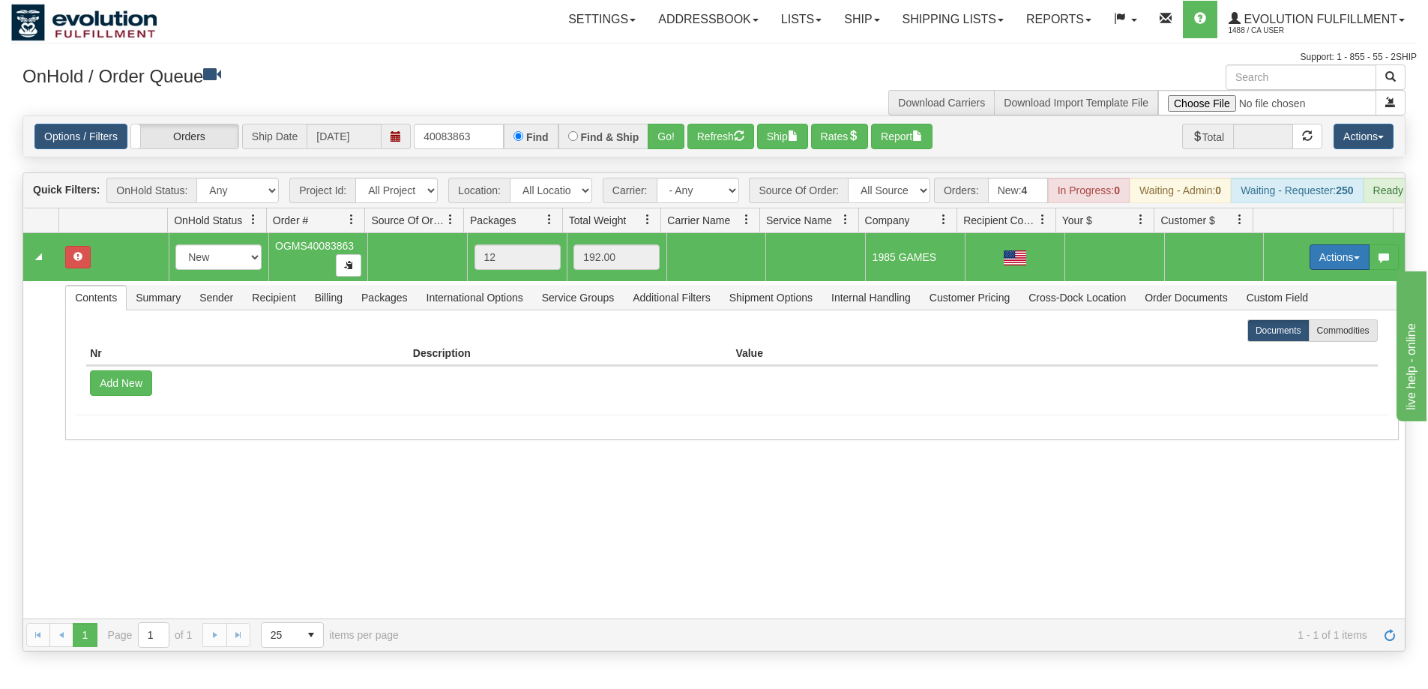
click at [1325, 269] on button "Actions" at bounding box center [1340, 256] width 60 height 25
click at [1294, 331] on span "Rate All Services" at bounding box center [1309, 325] width 90 height 12
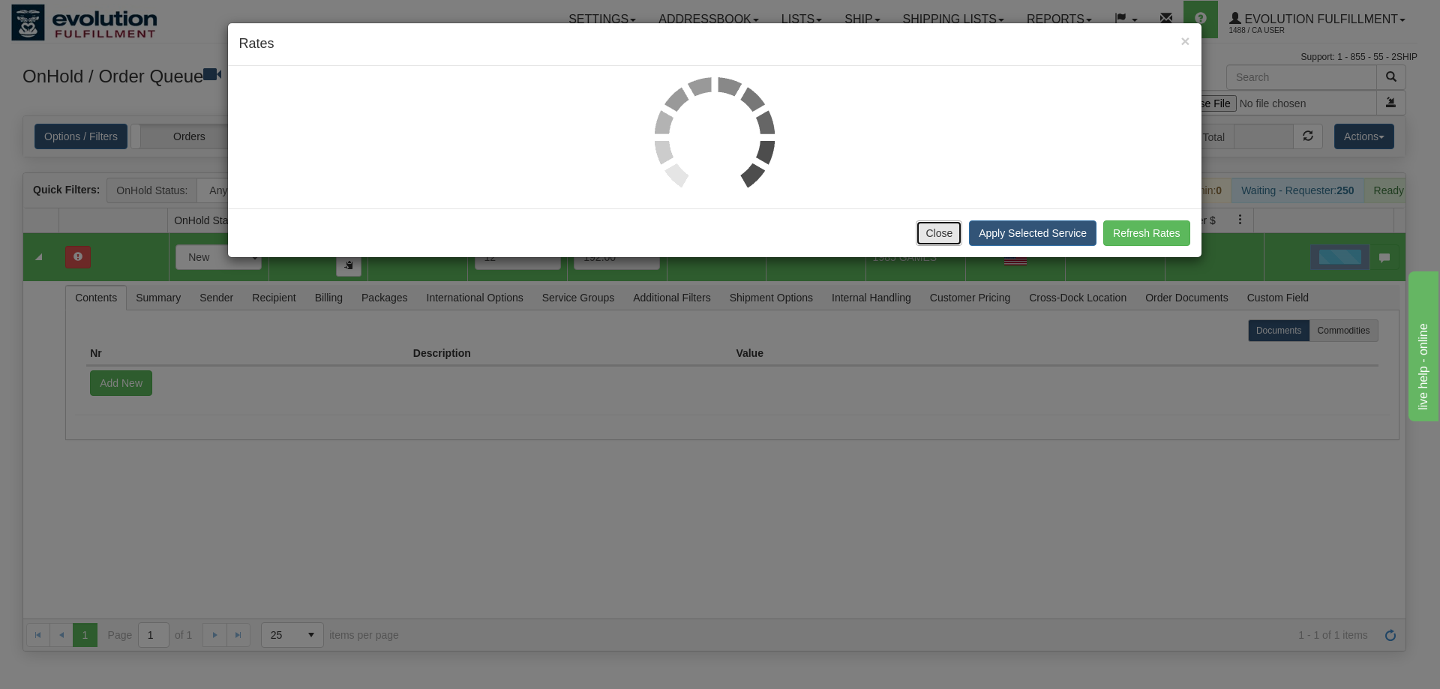
click at [950, 232] on button "Close" at bounding box center [938, 232] width 46 height 25
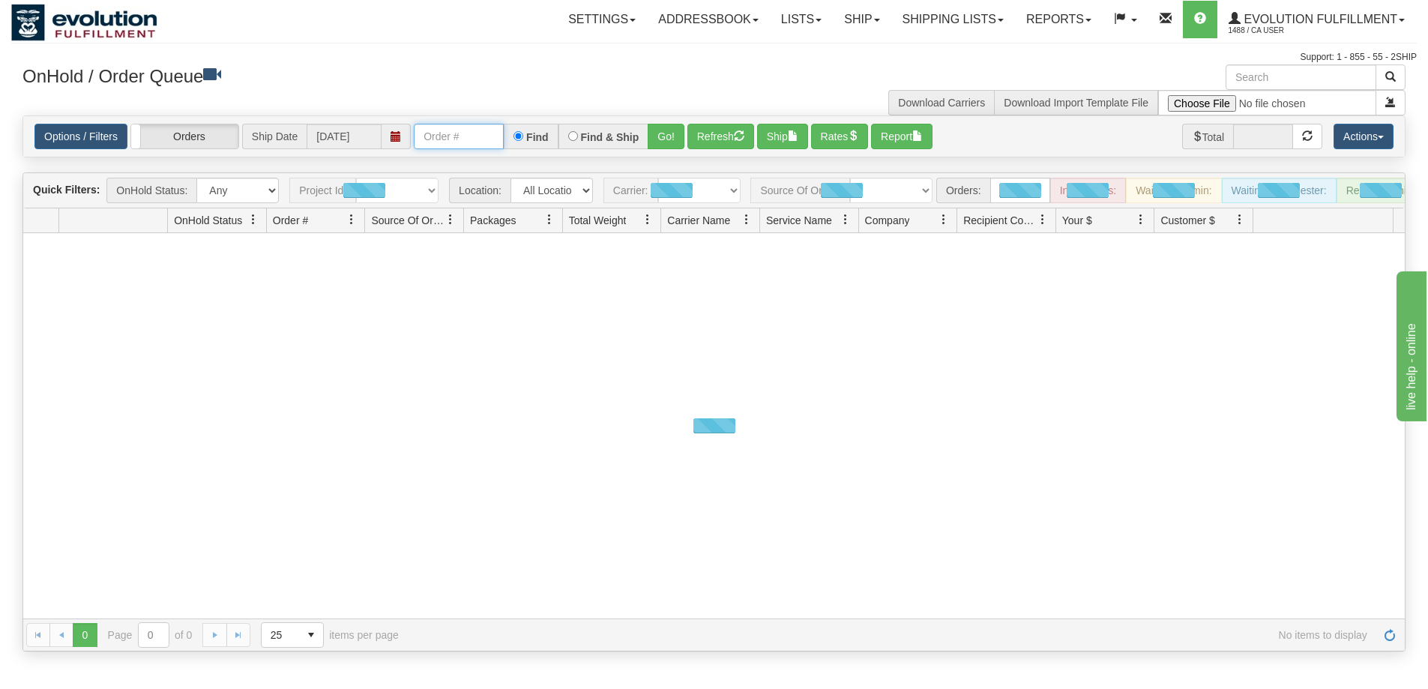
click at [466, 133] on input "text" at bounding box center [459, 136] width 90 height 25
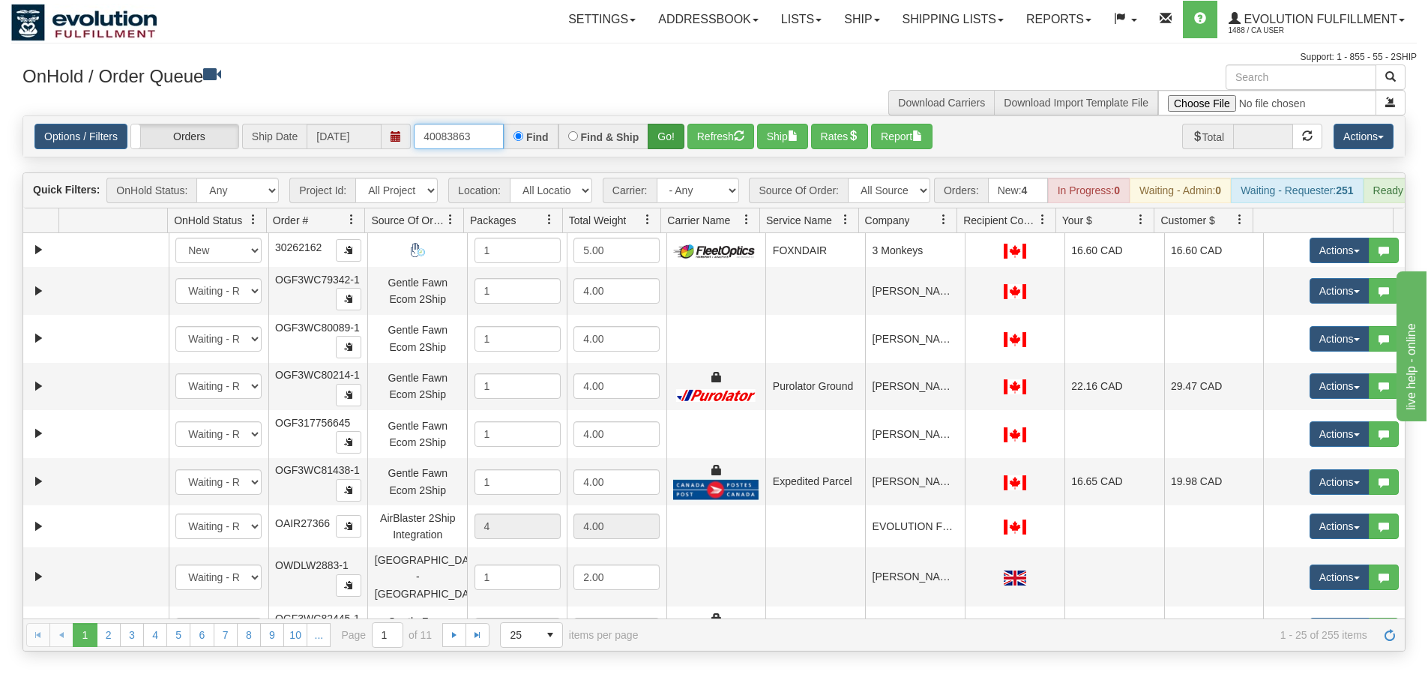
type input "40083863"
click at [670, 135] on button "Go!" at bounding box center [666, 136] width 37 height 25
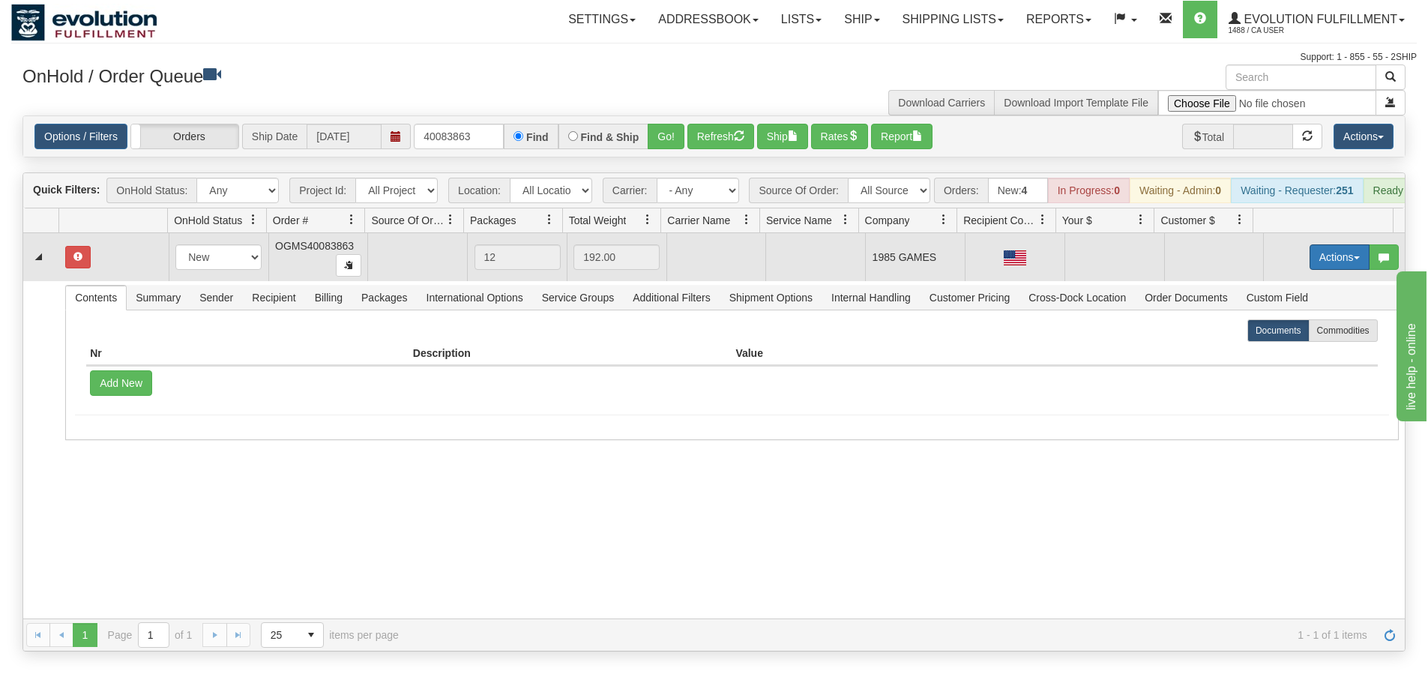
click at [1341, 265] on button "Actions" at bounding box center [1340, 256] width 60 height 25
click at [1298, 295] on link "Open" at bounding box center [1309, 285] width 120 height 19
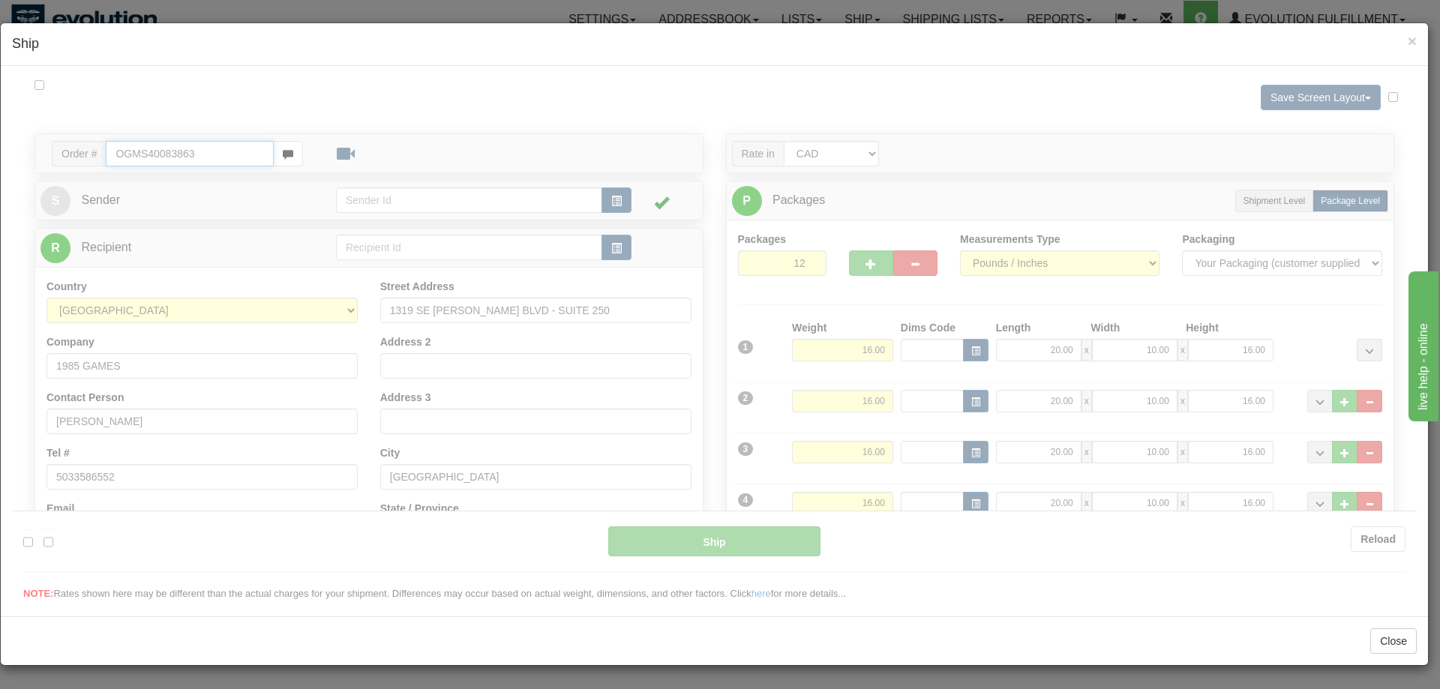
type input "09:38"
type input "16:00"
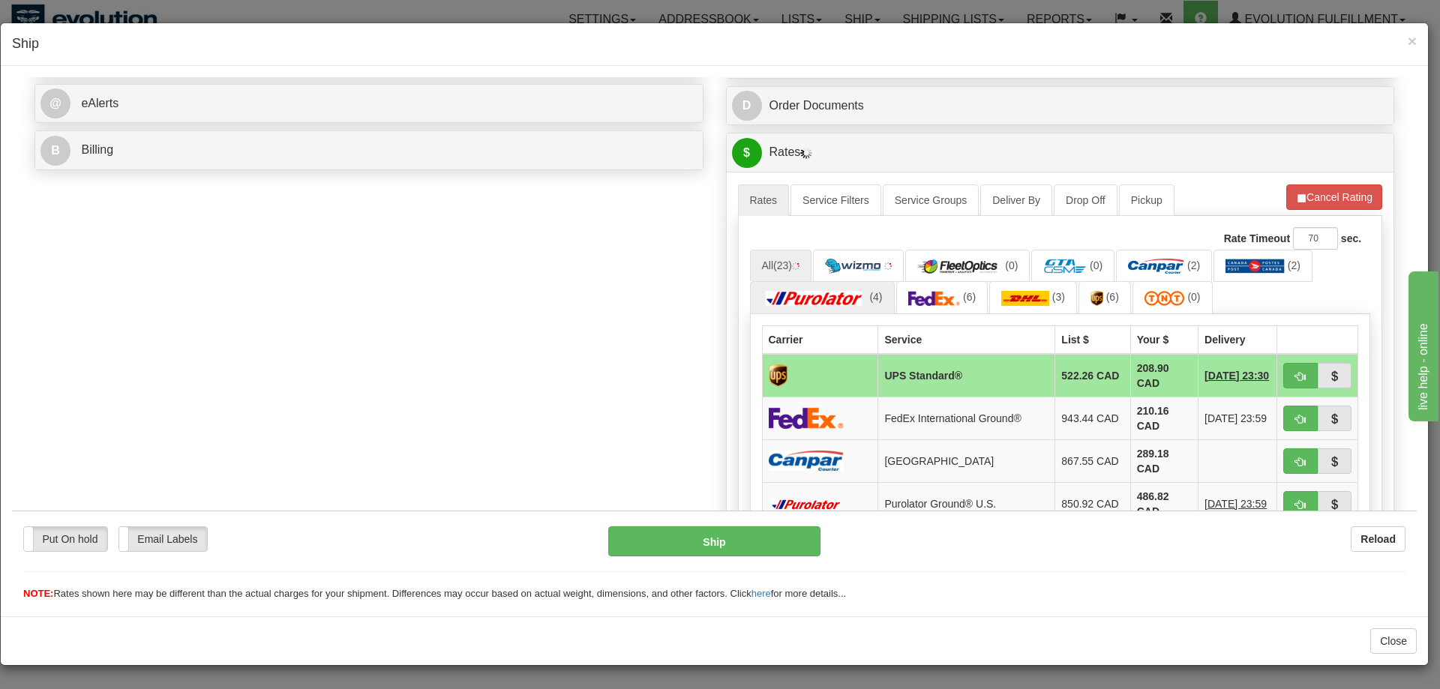
scroll to position [577, 0]
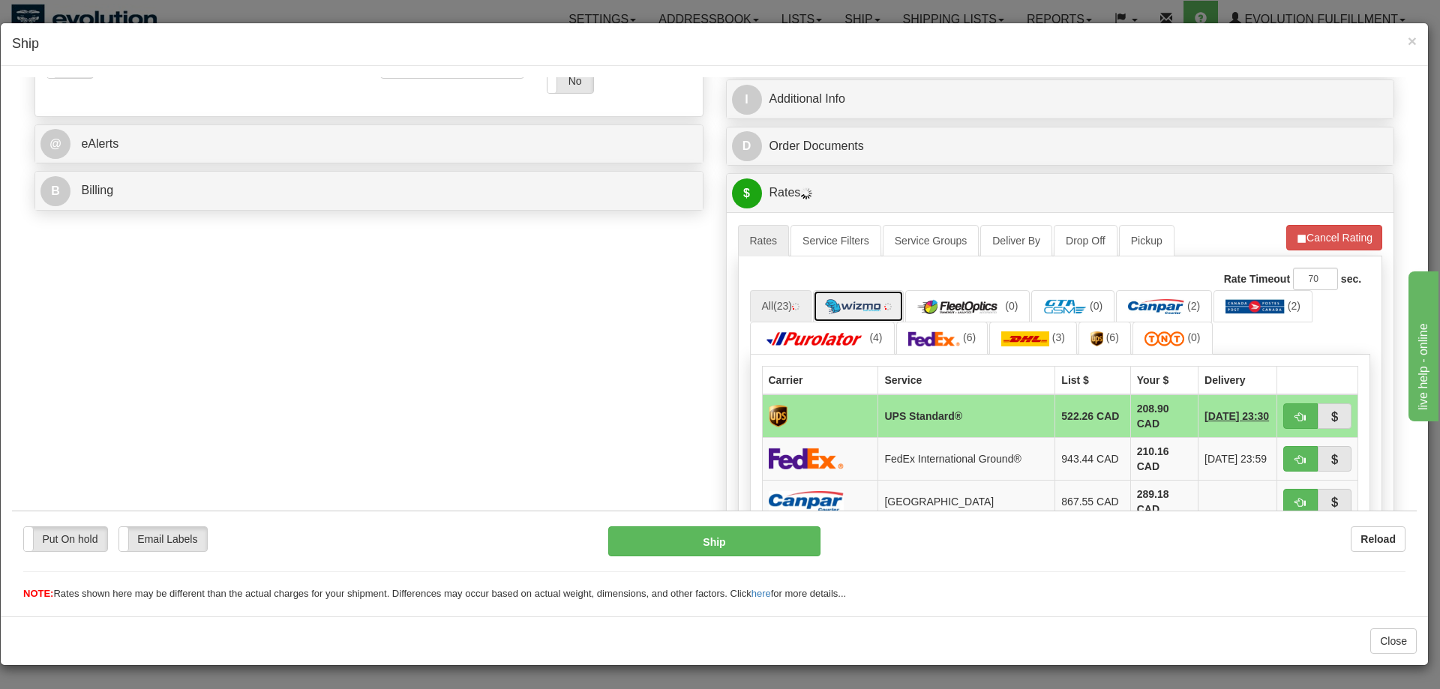
click at [864, 298] on img at bounding box center [853, 305] width 56 height 15
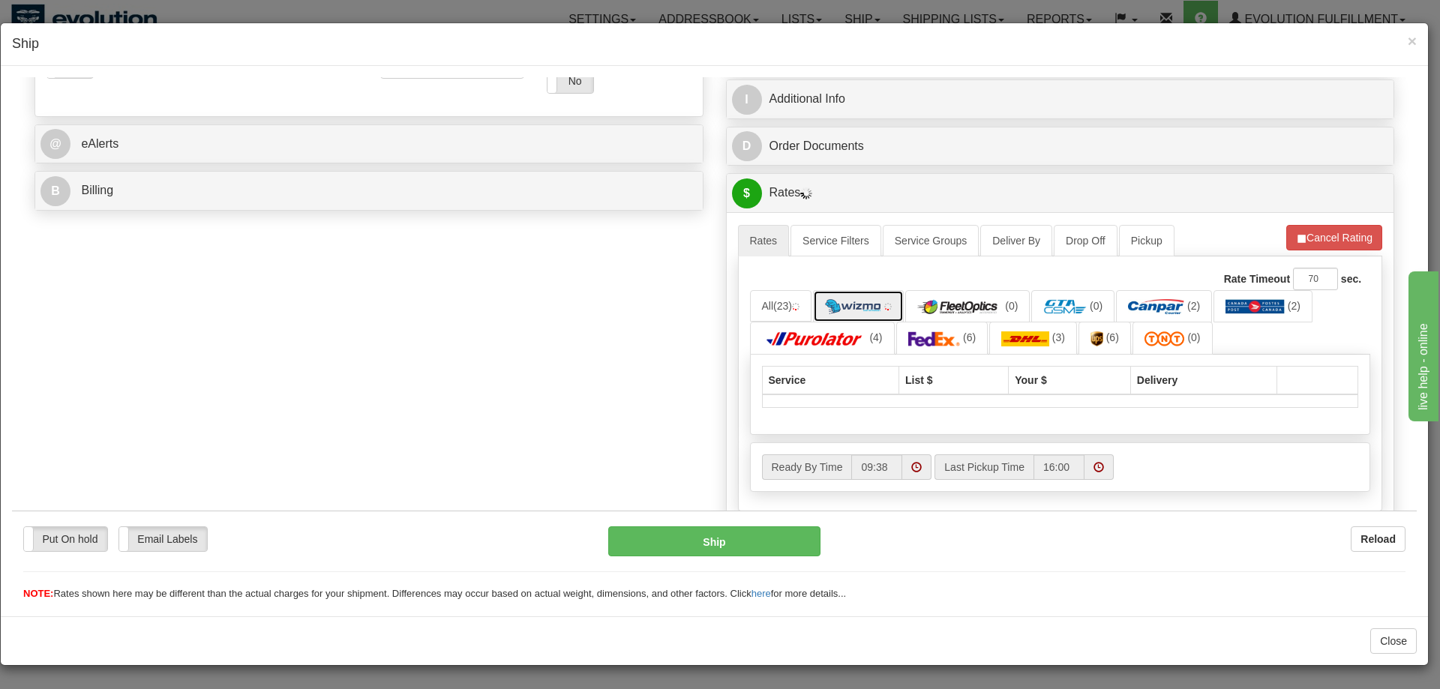
click at [837, 310] on img at bounding box center [853, 305] width 56 height 15
click at [1305, 233] on button "Cancel Rating" at bounding box center [1334, 236] width 96 height 25
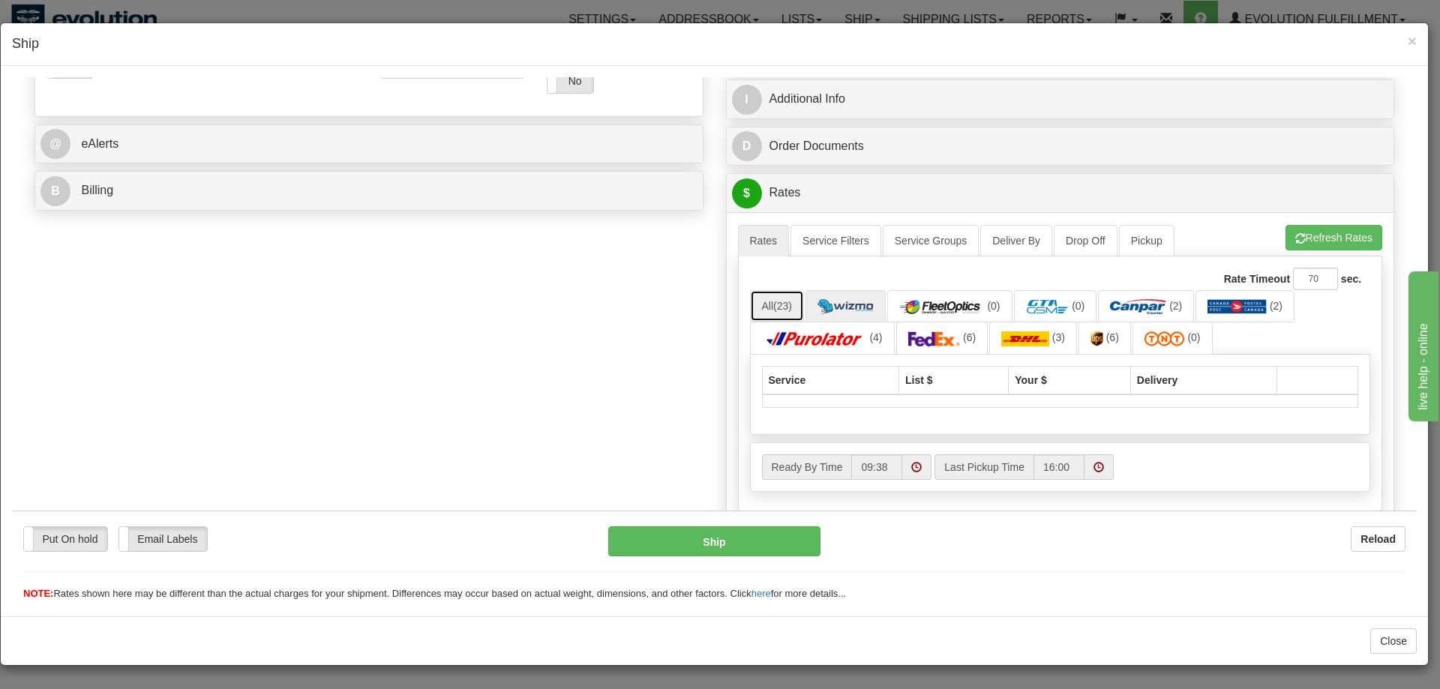
click at [763, 306] on link "All (23)" at bounding box center [777, 304] width 54 height 31
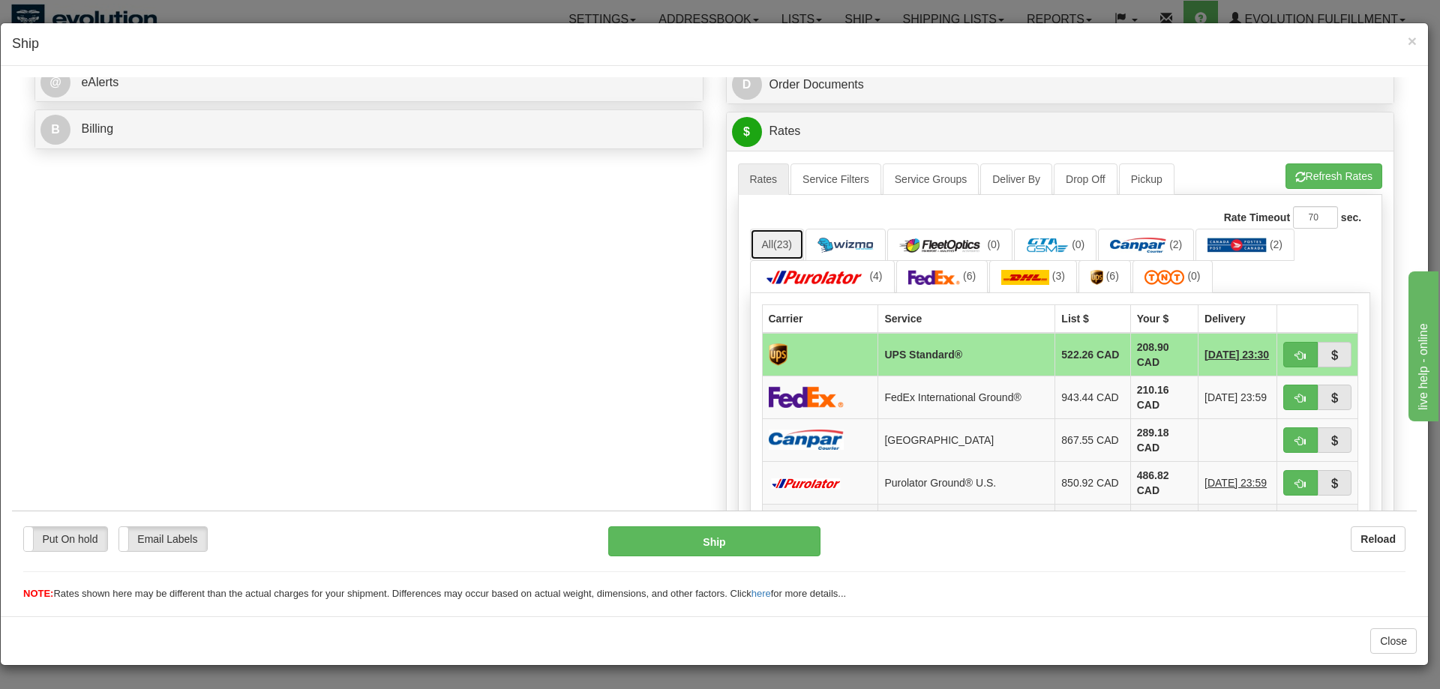
scroll to position [746, 0]
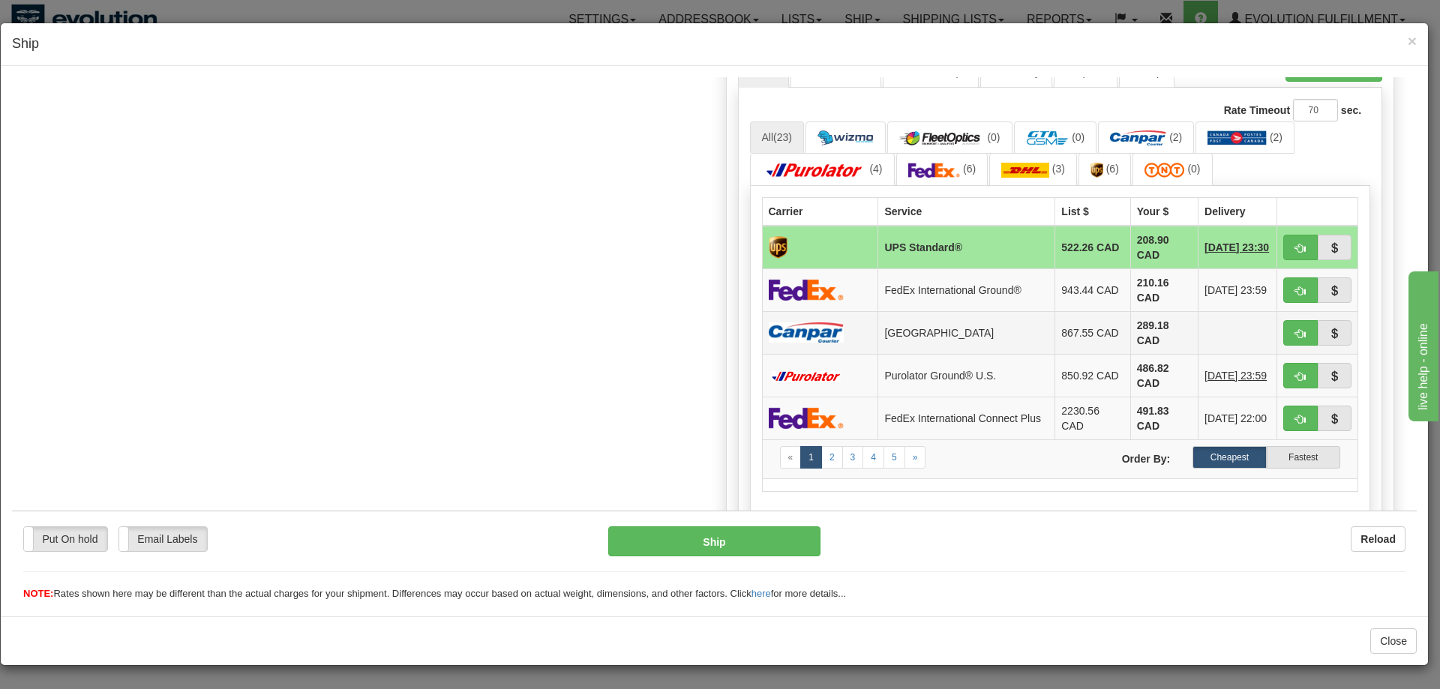
click at [843, 331] on td at bounding box center [820, 331] width 116 height 43
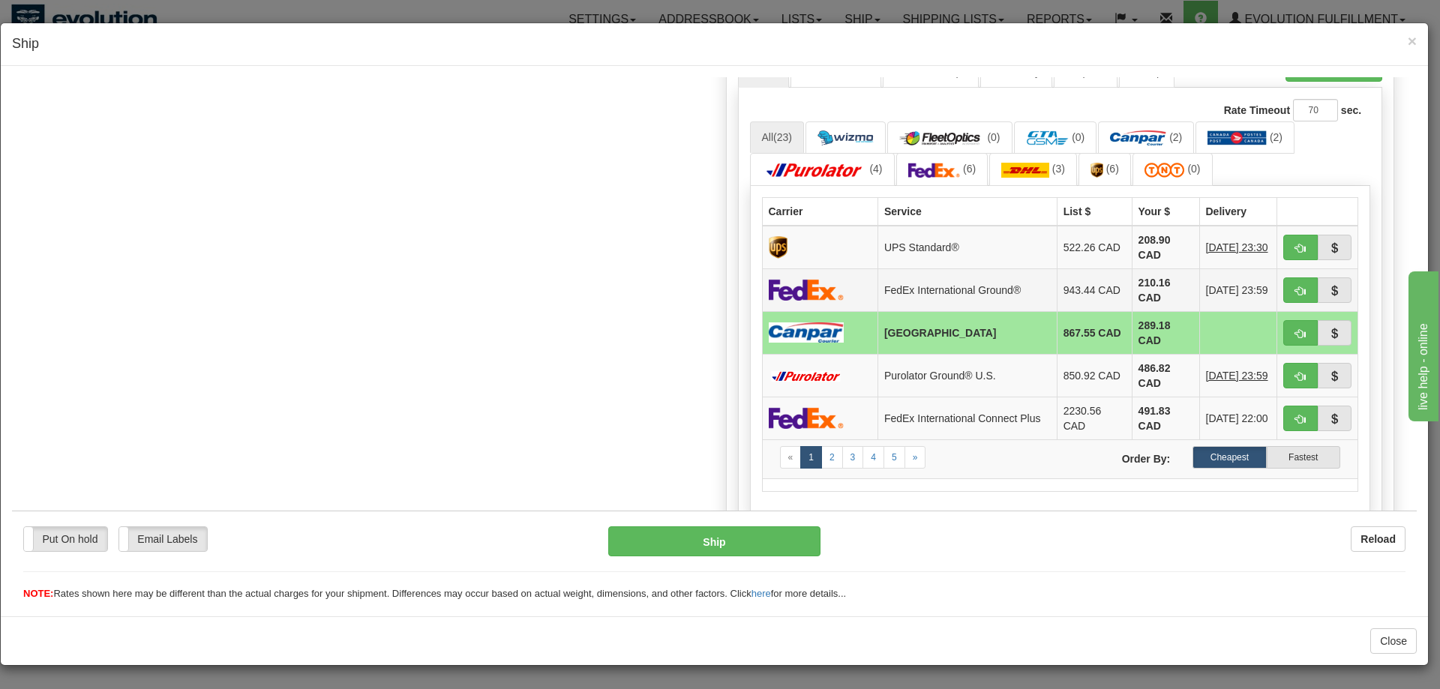
click at [849, 284] on td at bounding box center [819, 289] width 115 height 43
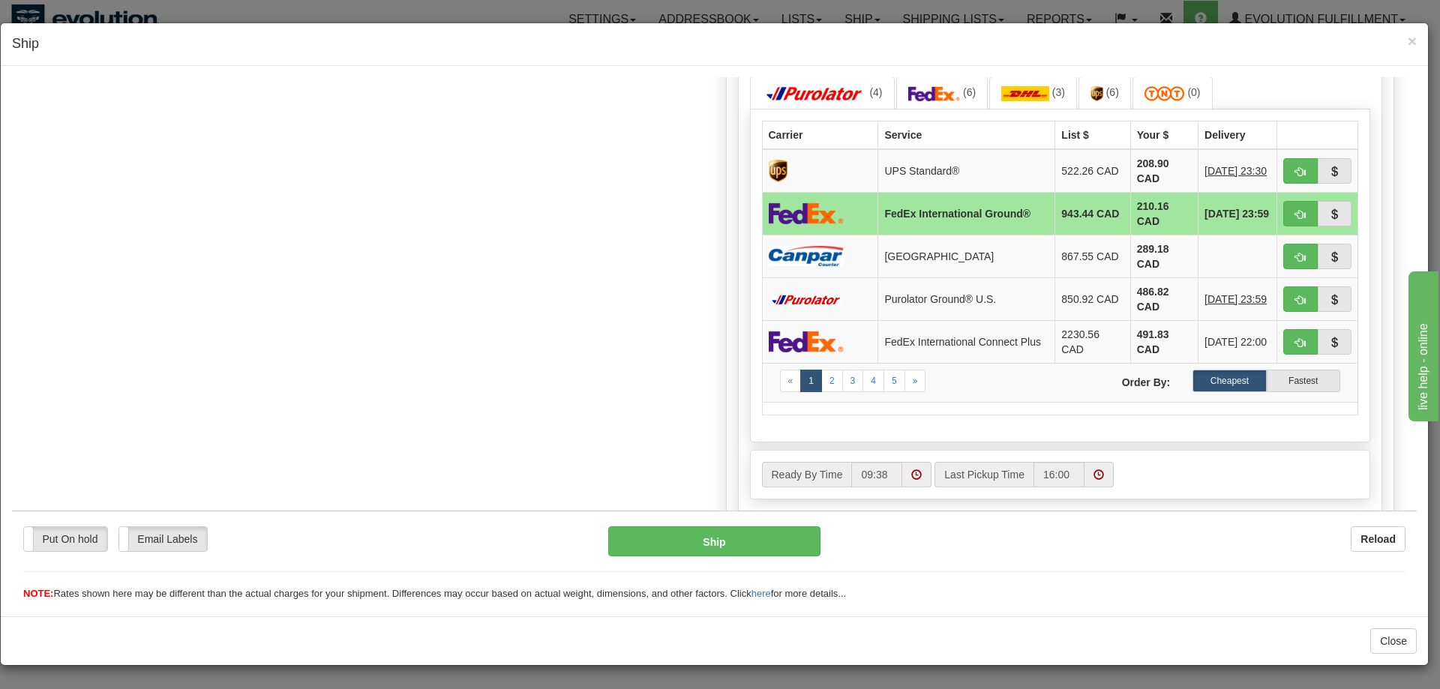
scroll to position [971, 0]
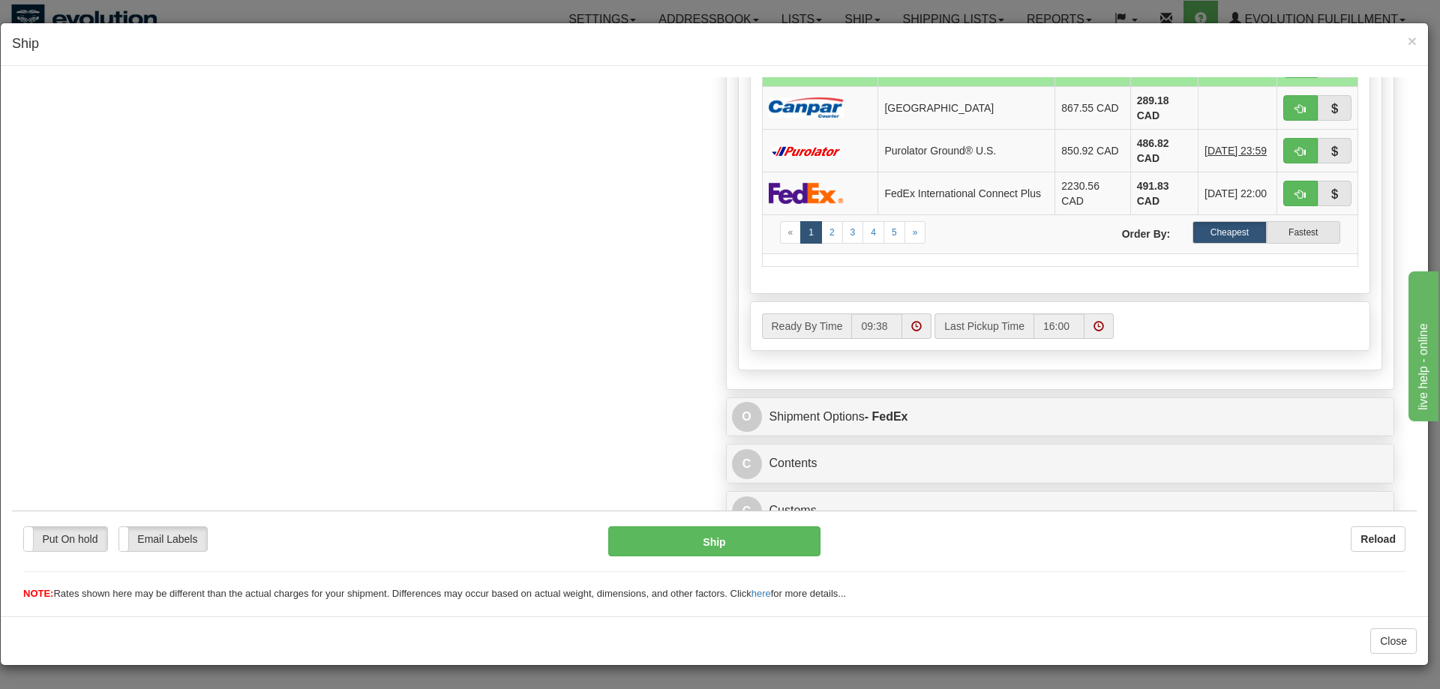
click at [334, 623] on div "Close" at bounding box center [714, 640] width 1427 height 49
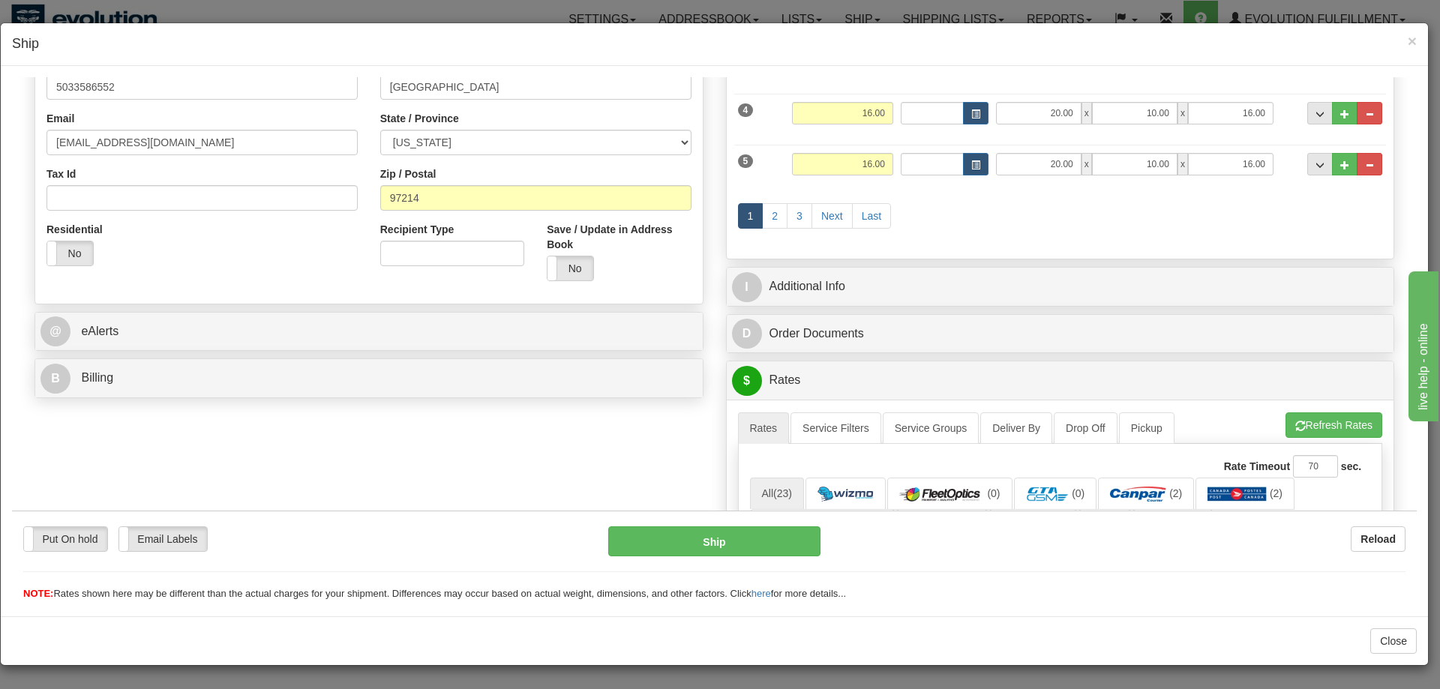
scroll to position [352, 0]
